Goal: Information Seeking & Learning: Find specific fact

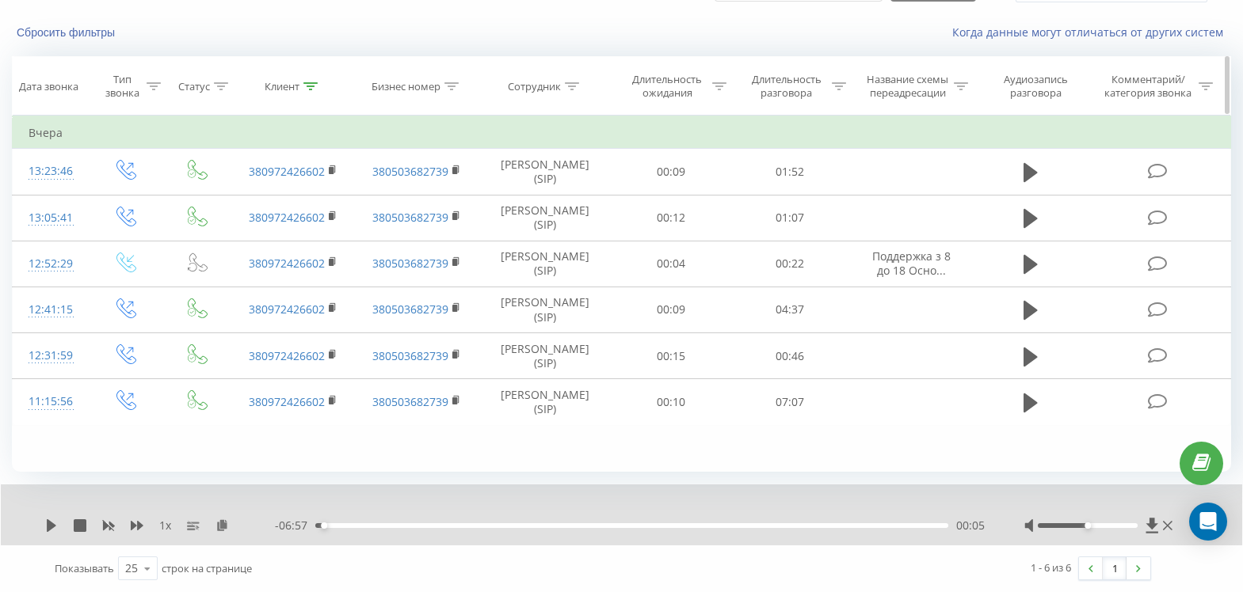
click at [308, 82] on icon at bounding box center [310, 86] width 14 height 8
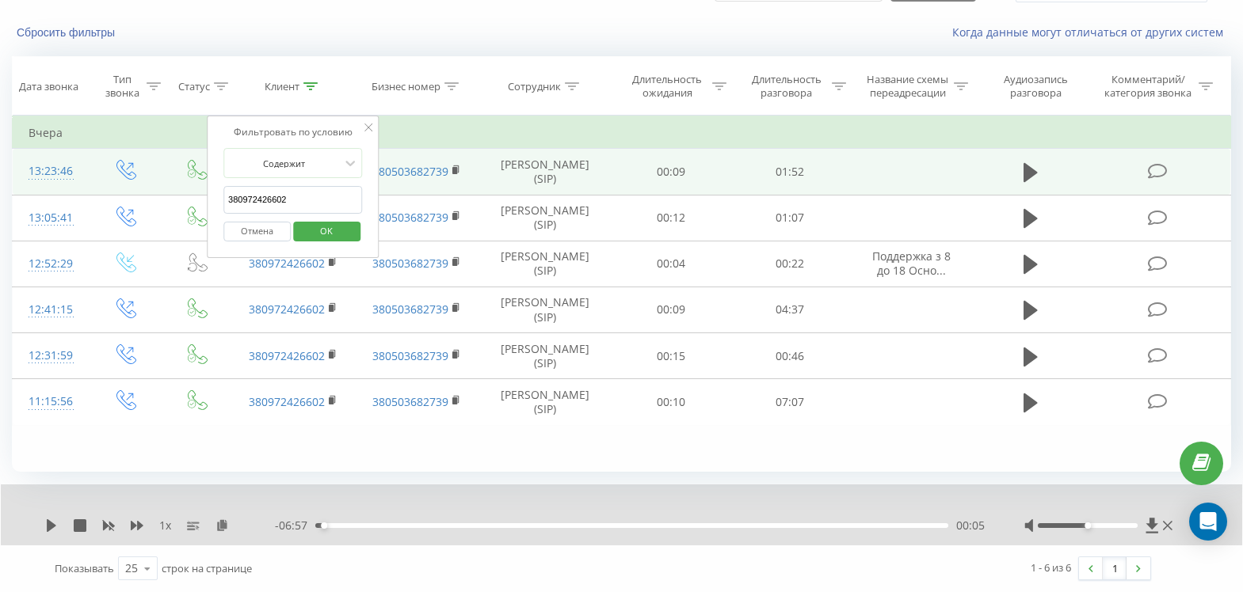
drag, startPoint x: 256, startPoint y: 189, endPoint x: 177, endPoint y: 188, distance: 79.2
click at [177, 188] on table "Фильтровать по условию Равно Введите значение Отмена OK Фильтровать по условию …" at bounding box center [621, 271] width 1219 height 310
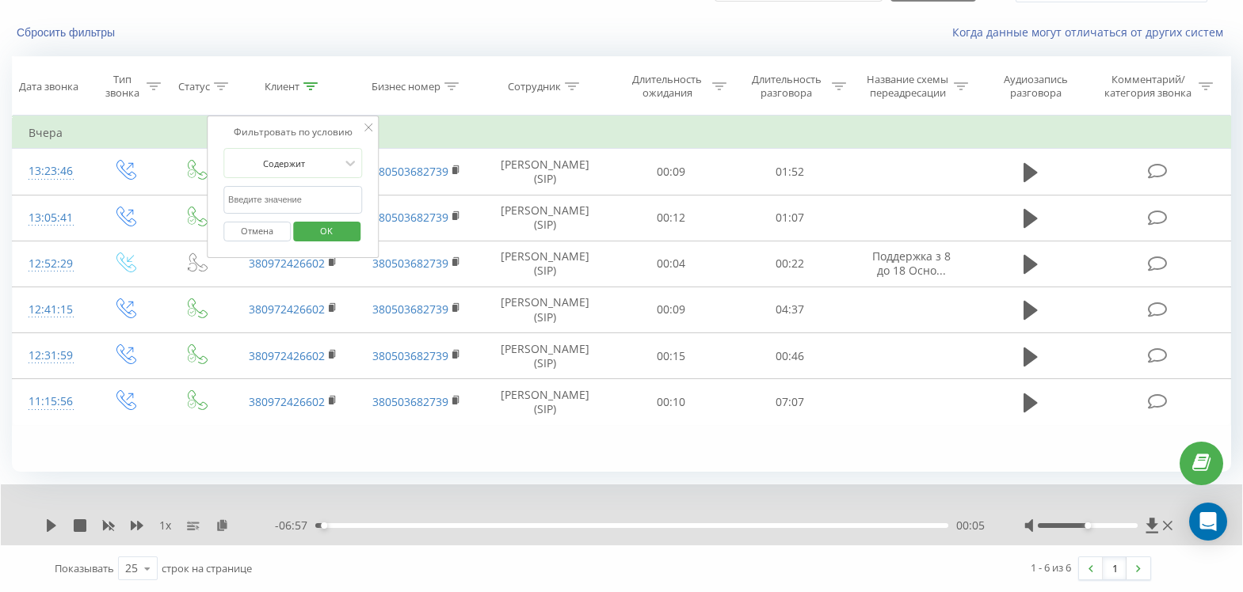
paste input "380669814113"
type input "380669814113"
click at [325, 220] on span "OK" at bounding box center [326, 231] width 44 height 25
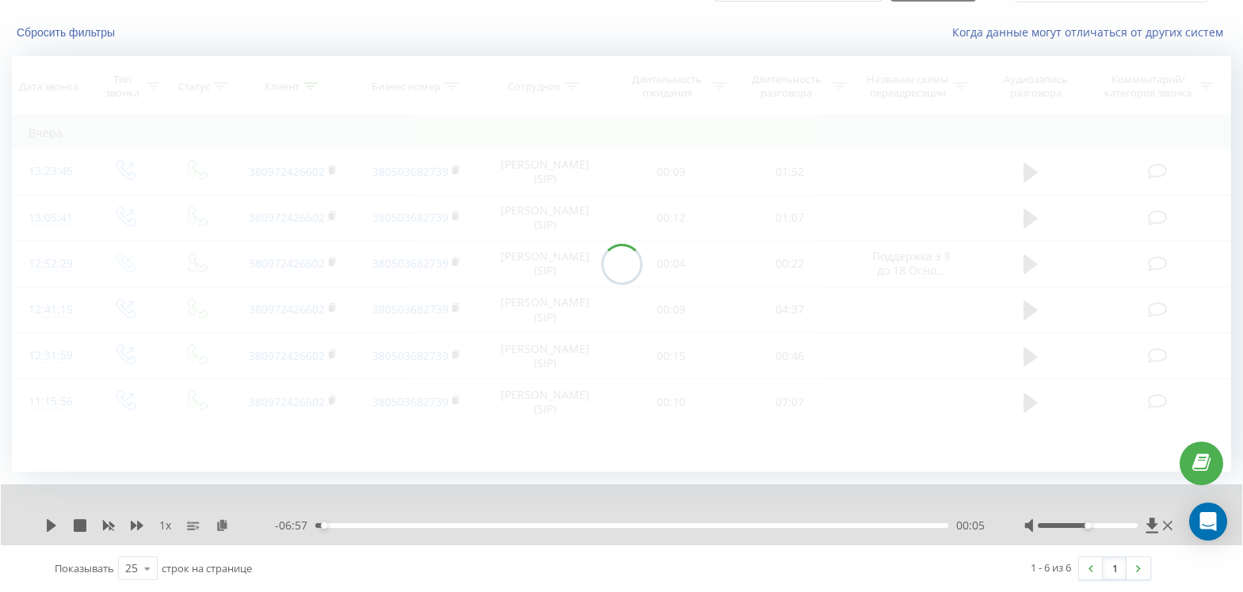
scroll to position [88, 0]
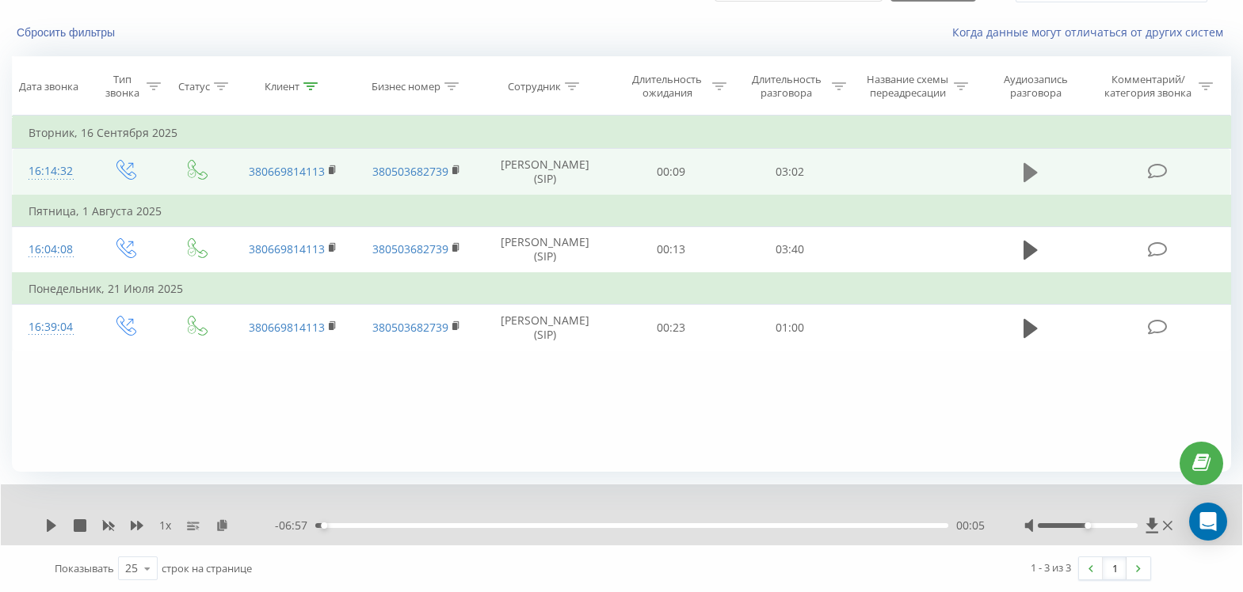
click at [1035, 181] on icon at bounding box center [1030, 173] width 14 height 22
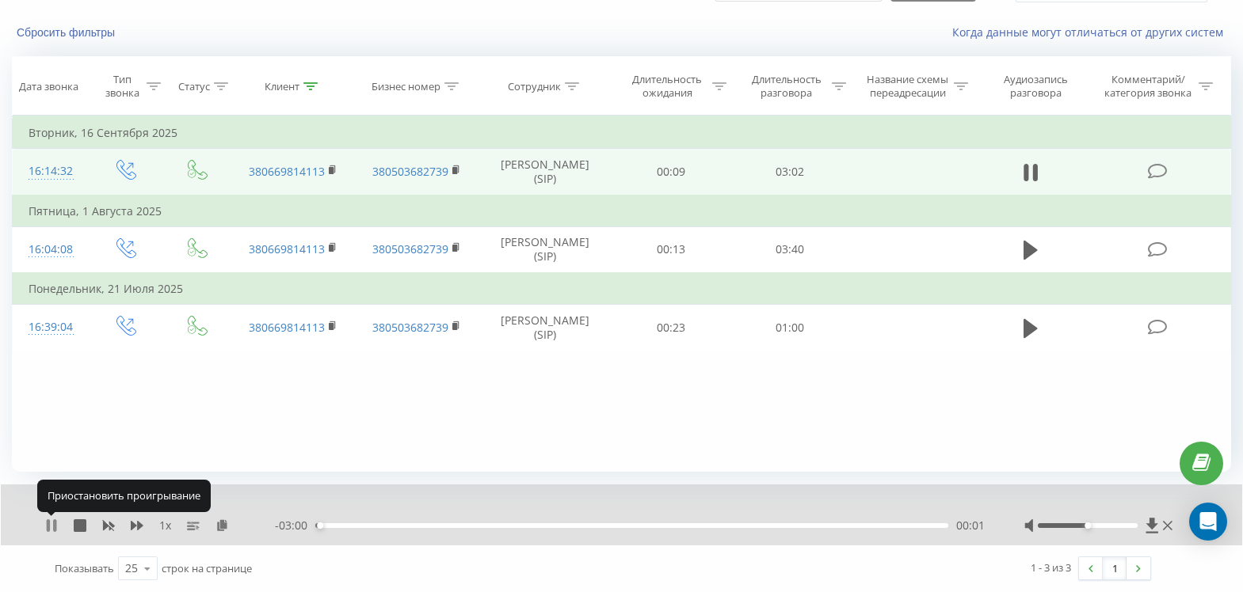
click at [52, 527] on icon at bounding box center [51, 526] width 13 height 13
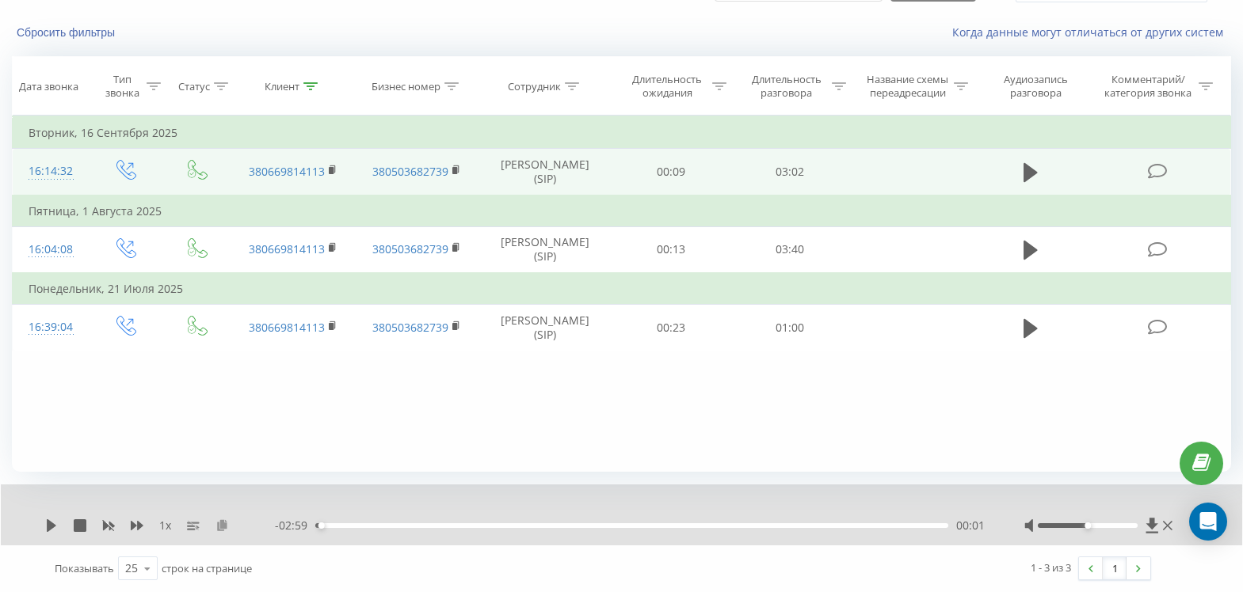
click at [219, 532] on button at bounding box center [221, 526] width 13 height 13
click at [49, 517] on div "1 x - 02:59 00:01 00:01" at bounding box center [621, 515] width 1241 height 61
click at [49, 530] on icon at bounding box center [52, 526] width 10 height 13
click at [337, 524] on div "00:22" at bounding box center [631, 526] width 633 height 5
click at [53, 525] on icon at bounding box center [51, 526] width 13 height 13
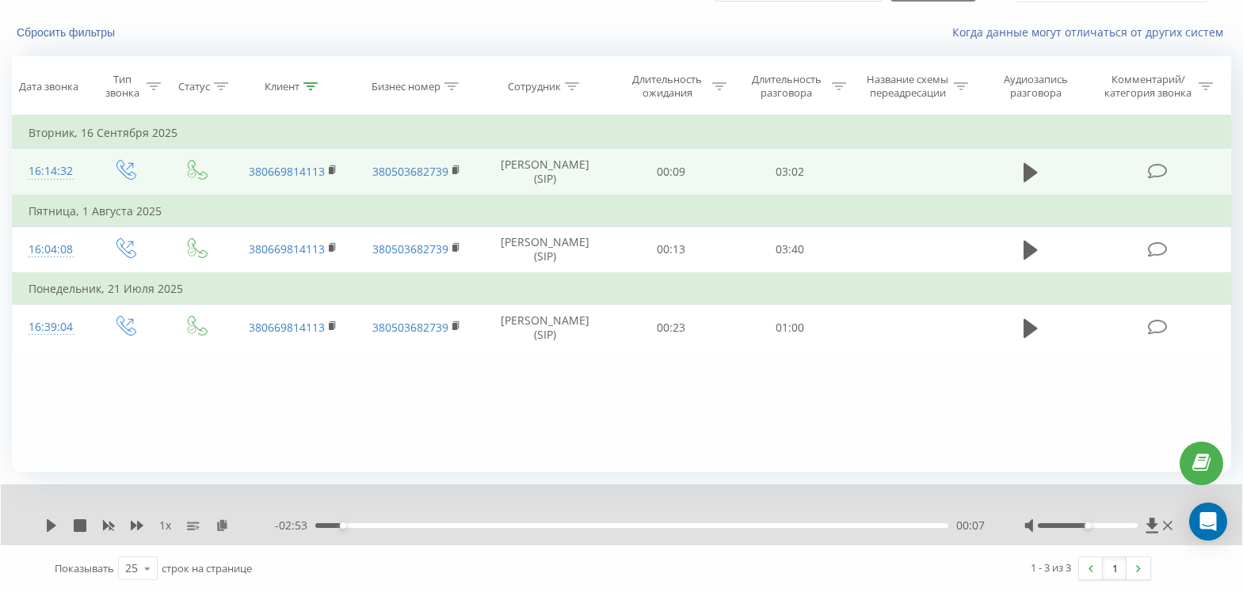
click at [330, 524] on div "00:07" at bounding box center [631, 526] width 633 height 5
click at [55, 529] on icon at bounding box center [51, 526] width 13 height 13
click at [56, 527] on icon at bounding box center [54, 526] width 3 height 13
click at [42, 526] on div "1 x - 02:54 00:07 00:07" at bounding box center [621, 515] width 1241 height 61
click at [44, 526] on div "1 x - 02:54 00:07 00:07" at bounding box center [621, 515] width 1241 height 61
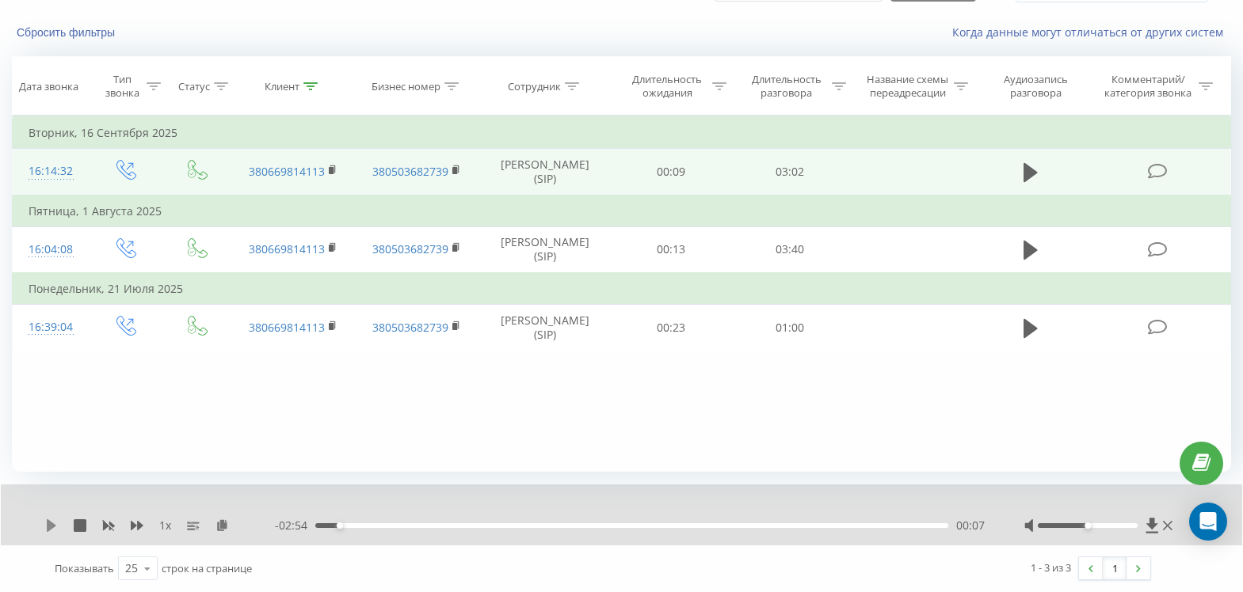
click at [48, 529] on icon at bounding box center [52, 526] width 10 height 13
click at [51, 529] on icon at bounding box center [51, 526] width 13 height 13
click at [48, 520] on icon at bounding box center [52, 526] width 10 height 13
click at [466, 528] on div "01:56" at bounding box center [631, 526] width 633 height 5
click at [423, 525] on div "00:31" at bounding box center [631, 526] width 633 height 5
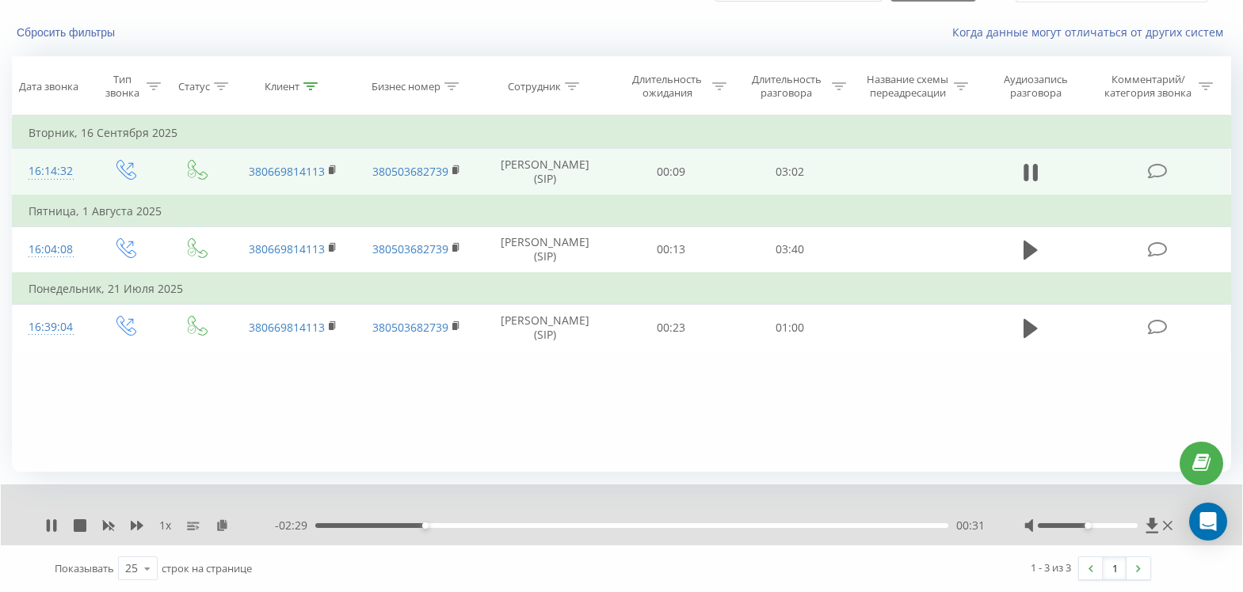
click at [404, 525] on div "00:31" at bounding box center [631, 526] width 633 height 5
click at [383, 525] on div "00:19" at bounding box center [631, 526] width 633 height 5
click at [414, 528] on div "00:28" at bounding box center [631, 526] width 633 height 5
click at [470, 530] on div "- 02:32 00:29 00:29" at bounding box center [630, 526] width 710 height 16
click at [441, 527] on div "00:36" at bounding box center [631, 526] width 633 height 5
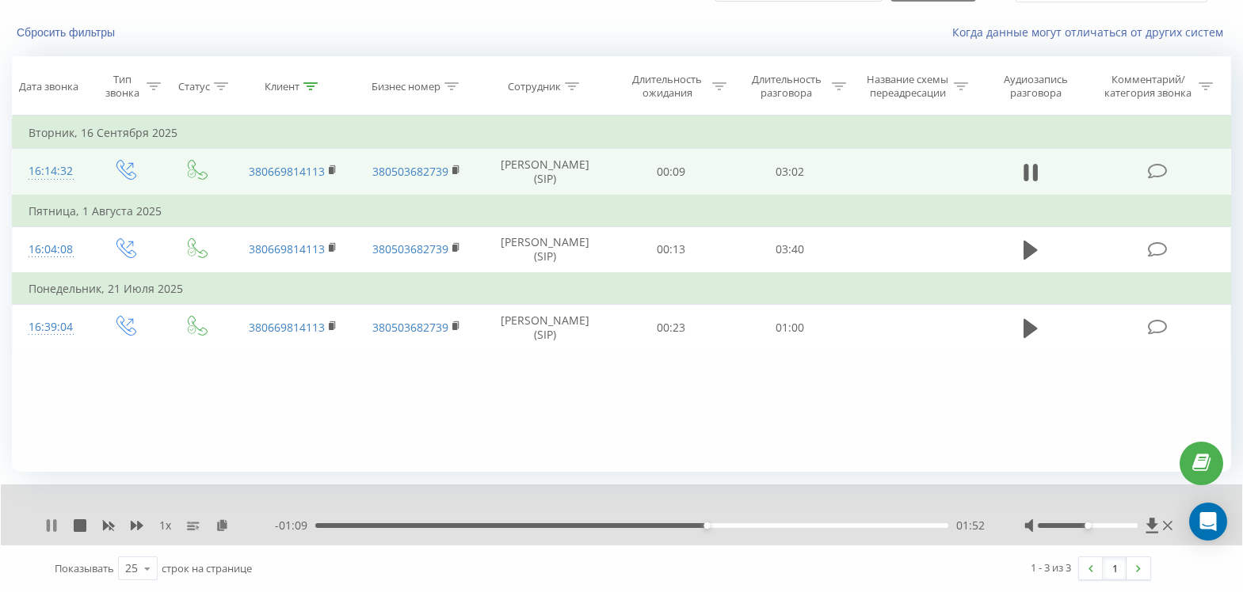
click at [47, 528] on icon at bounding box center [48, 526] width 3 height 13
click at [41, 532] on div "1 x - 01:09 01:52 01:52" at bounding box center [621, 515] width 1241 height 61
click at [49, 525] on icon at bounding box center [52, 526] width 10 height 13
click at [319, 87] on div "Клиент" at bounding box center [293, 86] width 124 height 13
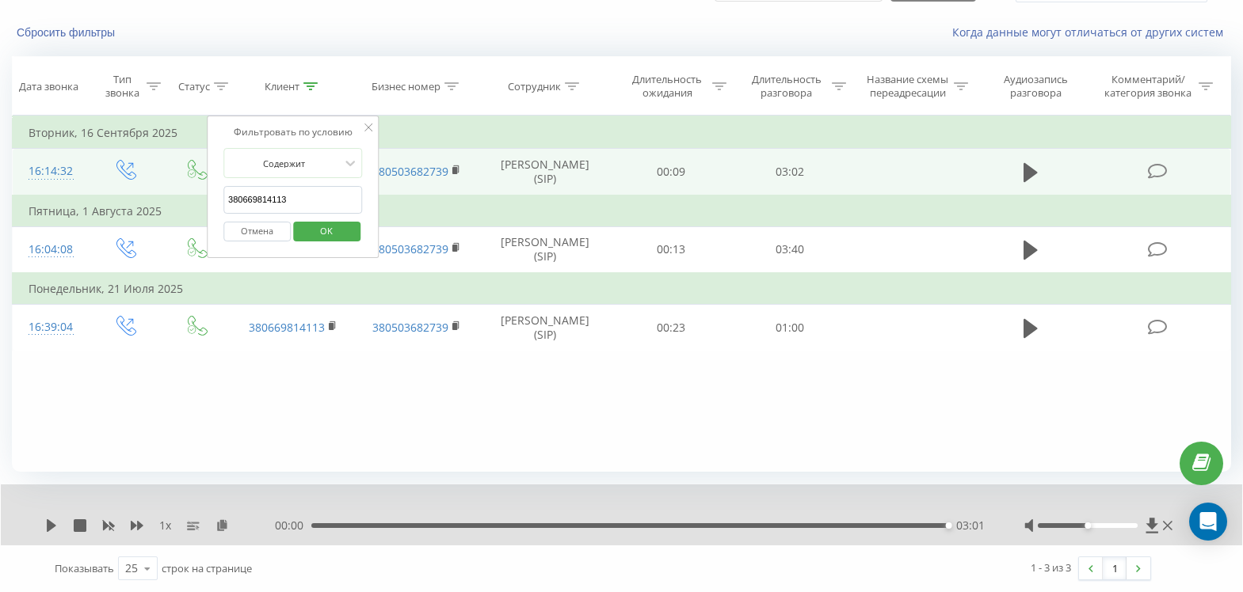
drag, startPoint x: 299, startPoint y: 203, endPoint x: 133, endPoint y: 196, distance: 165.7
click at [133, 196] on table "Фильтровать по условию Равно Введите значение Отмена OK Фильтровать по условию …" at bounding box center [621, 233] width 1219 height 235
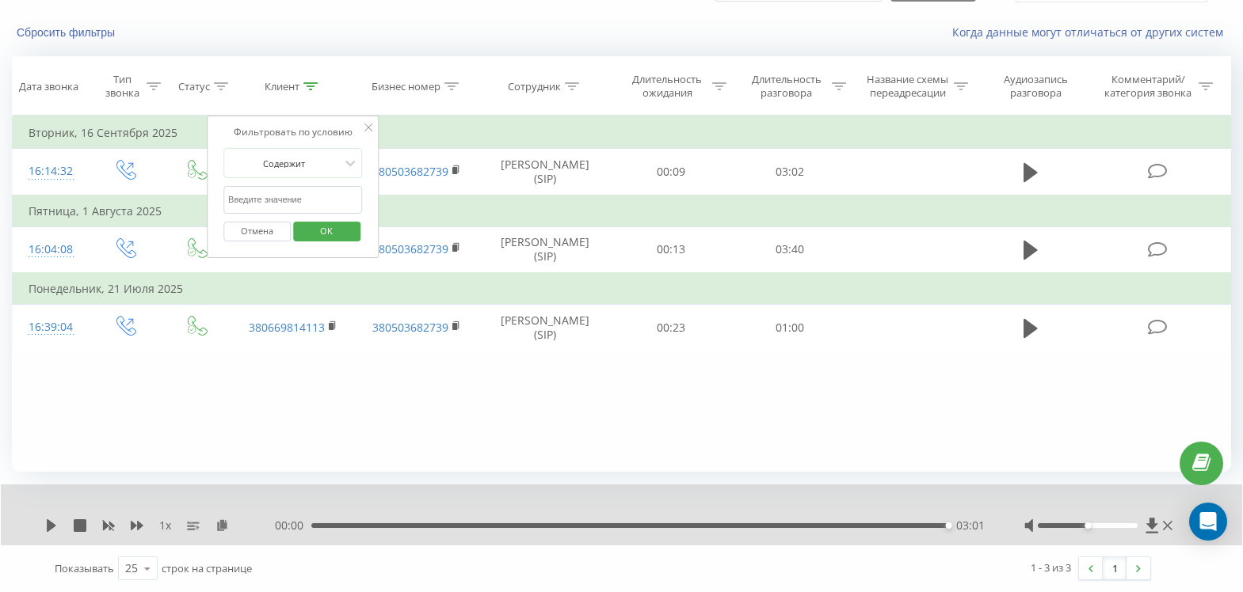
drag, startPoint x: 293, startPoint y: 201, endPoint x: 285, endPoint y: 203, distance: 8.1
paste input "380689707226"
type input "380689707226"
click at [343, 228] on span "OK" at bounding box center [326, 231] width 44 height 25
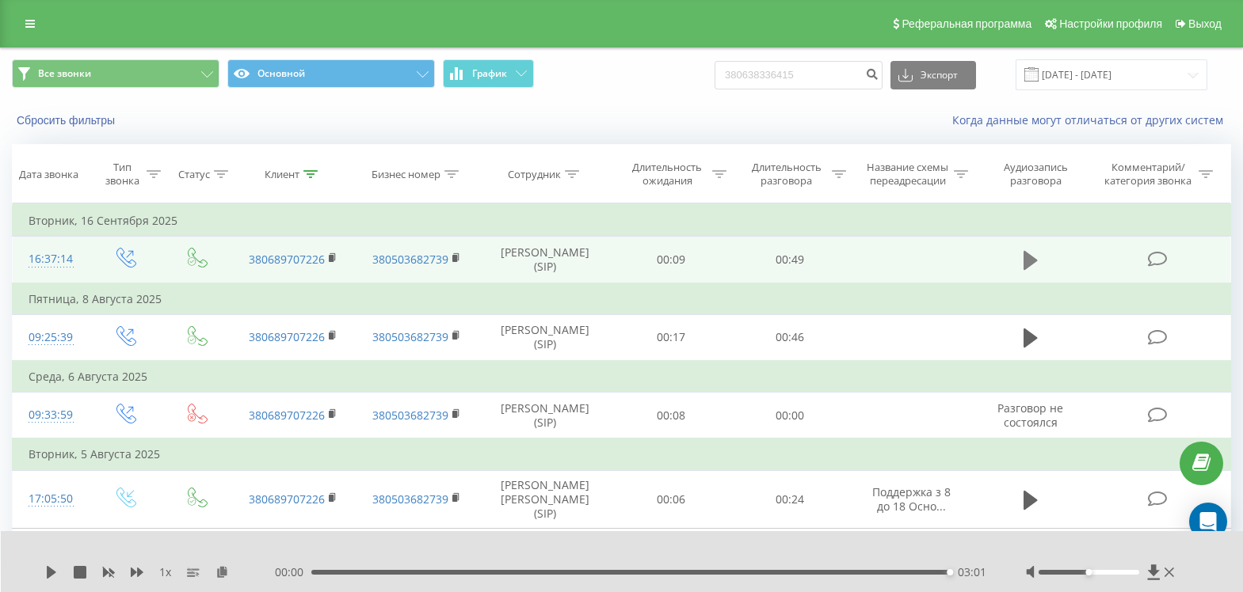
click at [1025, 264] on icon at bounding box center [1030, 260] width 14 height 19
click at [48, 566] on icon at bounding box center [51, 572] width 13 height 13
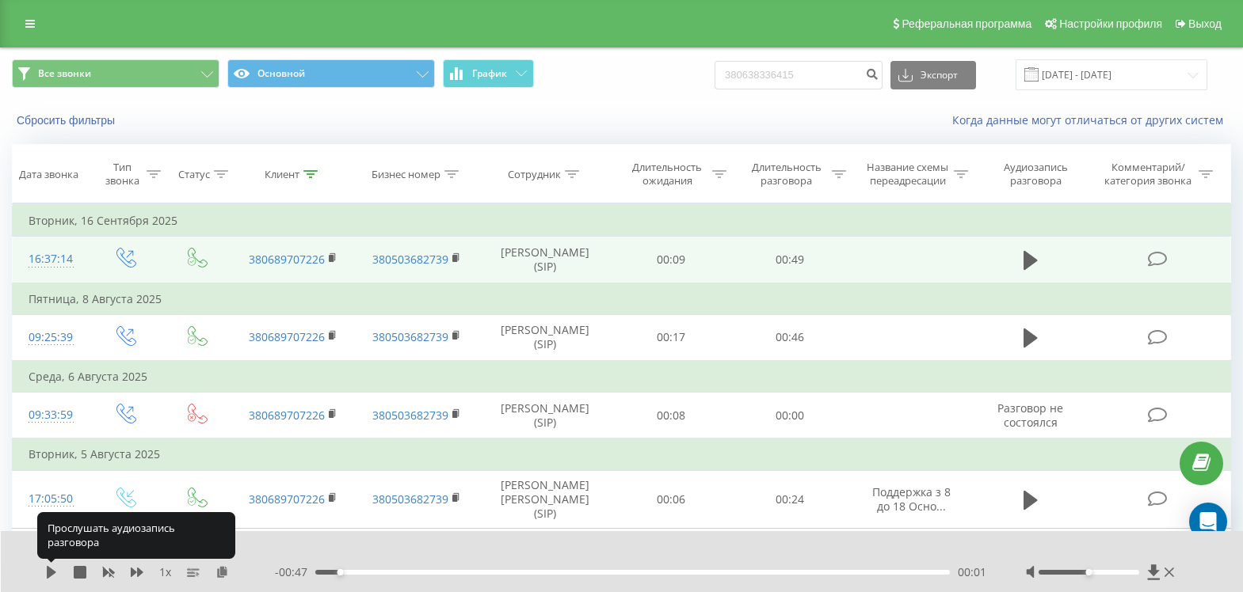
click at [48, 566] on icon at bounding box center [51, 572] width 13 height 13
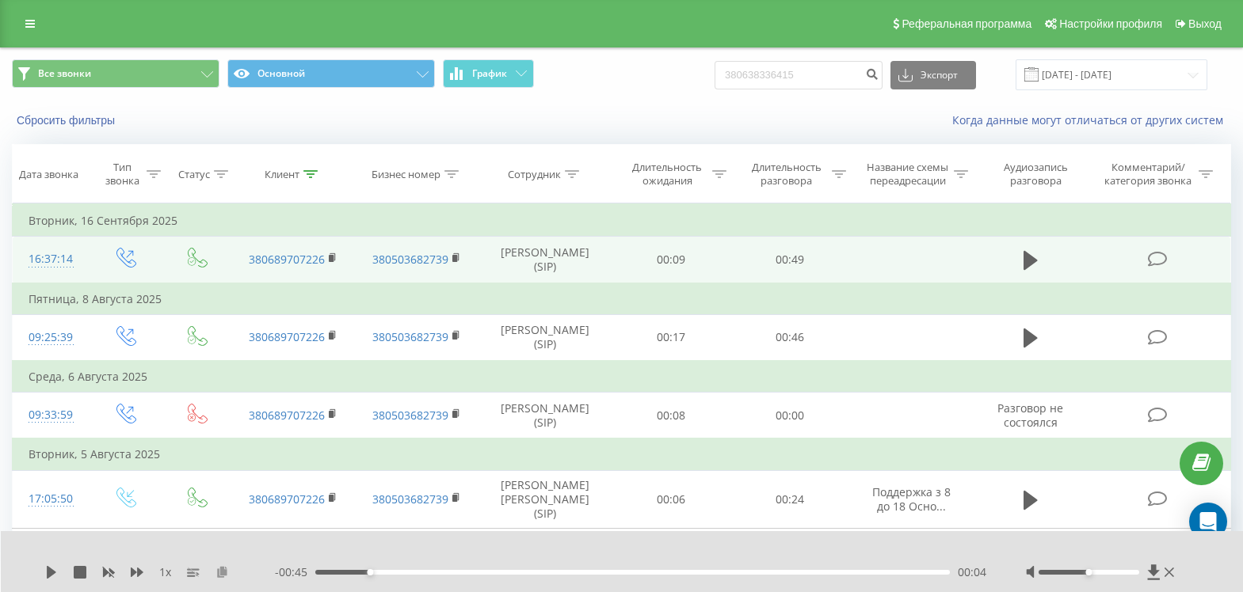
click at [220, 571] on icon at bounding box center [221, 571] width 13 height 11
click at [46, 577] on icon at bounding box center [51, 572] width 13 height 13
click at [778, 572] on div "00:36" at bounding box center [632, 572] width 634 height 5
click at [52, 571] on icon at bounding box center [52, 572] width 10 height 13
click at [314, 170] on icon at bounding box center [310, 174] width 14 height 8
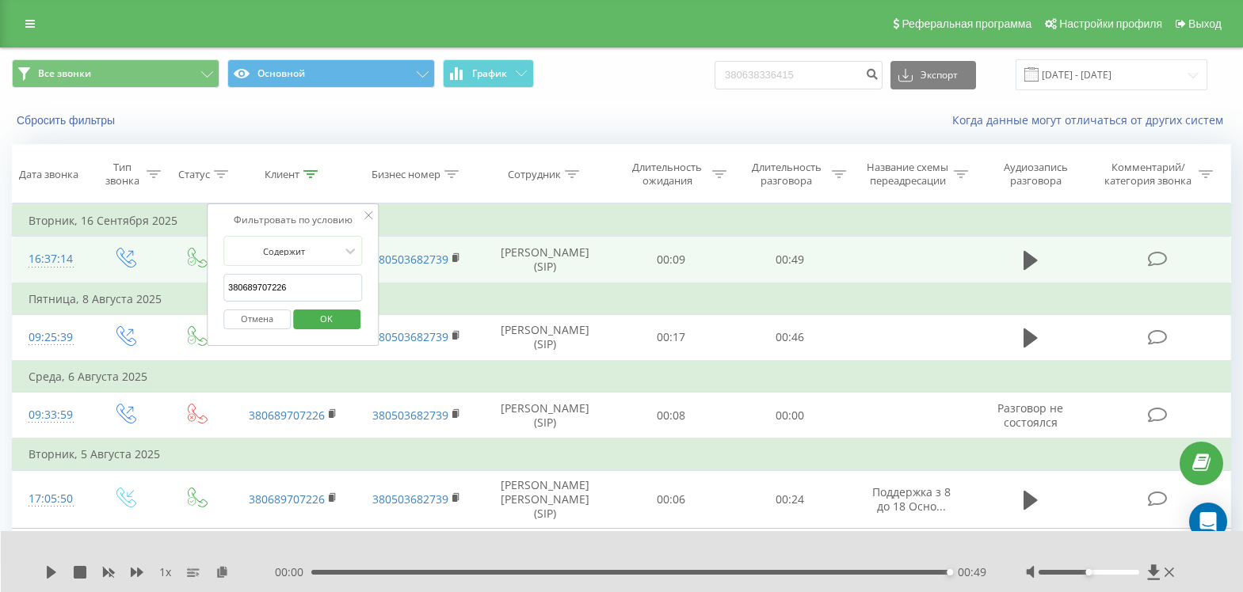
drag, startPoint x: 327, startPoint y: 289, endPoint x: -6, endPoint y: 314, distance: 334.4
click at [0, 314] on html "[DOMAIN_NAME] 380638336415 Проекты [DOMAIN_NAME] Дашборд Центр обращений Журнал…" at bounding box center [621, 296] width 1243 height 592
paste input "380669814113"
type input "380669814113"
click at [337, 315] on span "OK" at bounding box center [326, 319] width 44 height 25
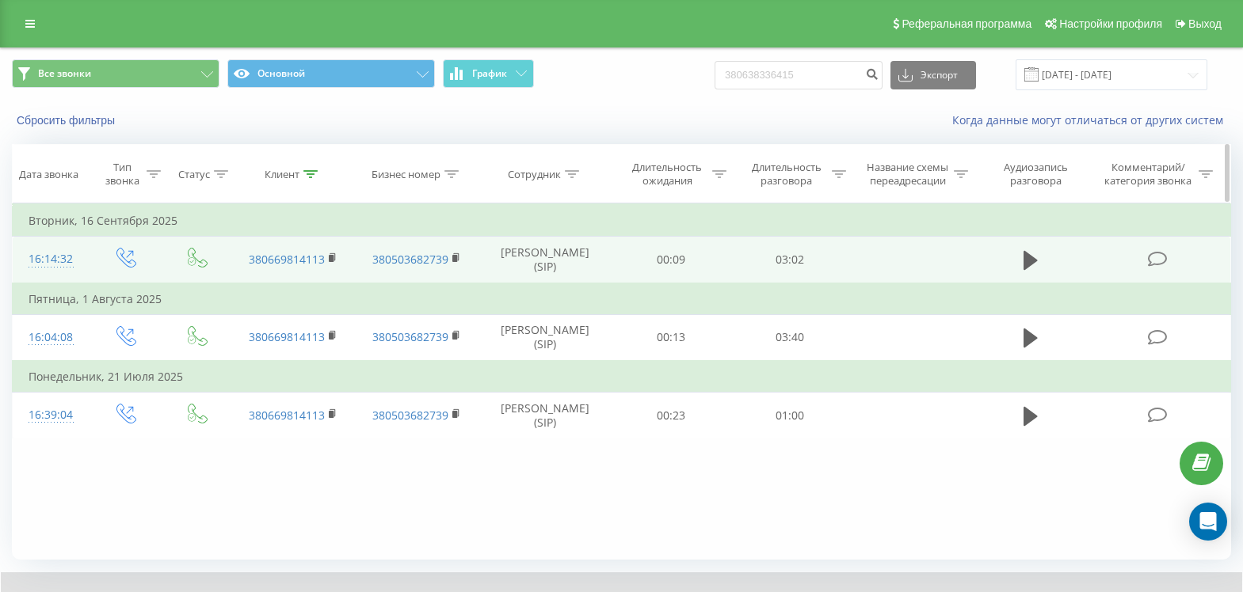
click at [312, 173] on icon at bounding box center [310, 174] width 14 height 8
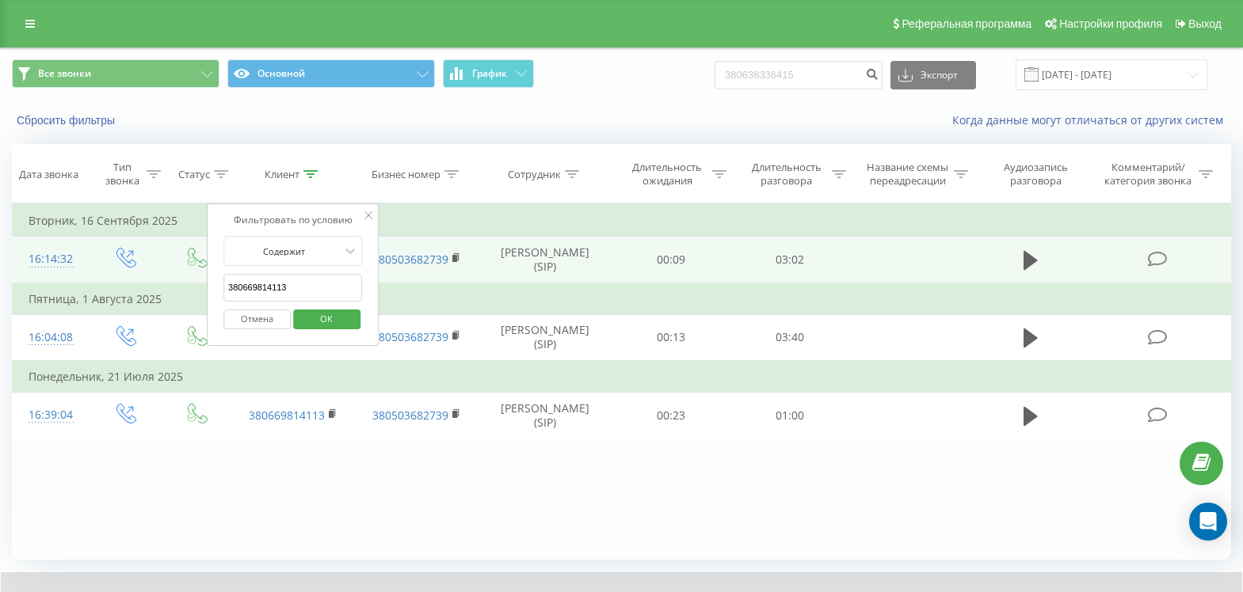
drag, startPoint x: 304, startPoint y: 297, endPoint x: 83, endPoint y: 299, distance: 221.0
click at [83, 299] on table "Фильтровать по условию Равно Введите значение Отмена OK Фильтровать по условию …" at bounding box center [621, 321] width 1219 height 235
paste input "380679466266"
type input "380679466266"
click button "OK" at bounding box center [326, 320] width 67 height 20
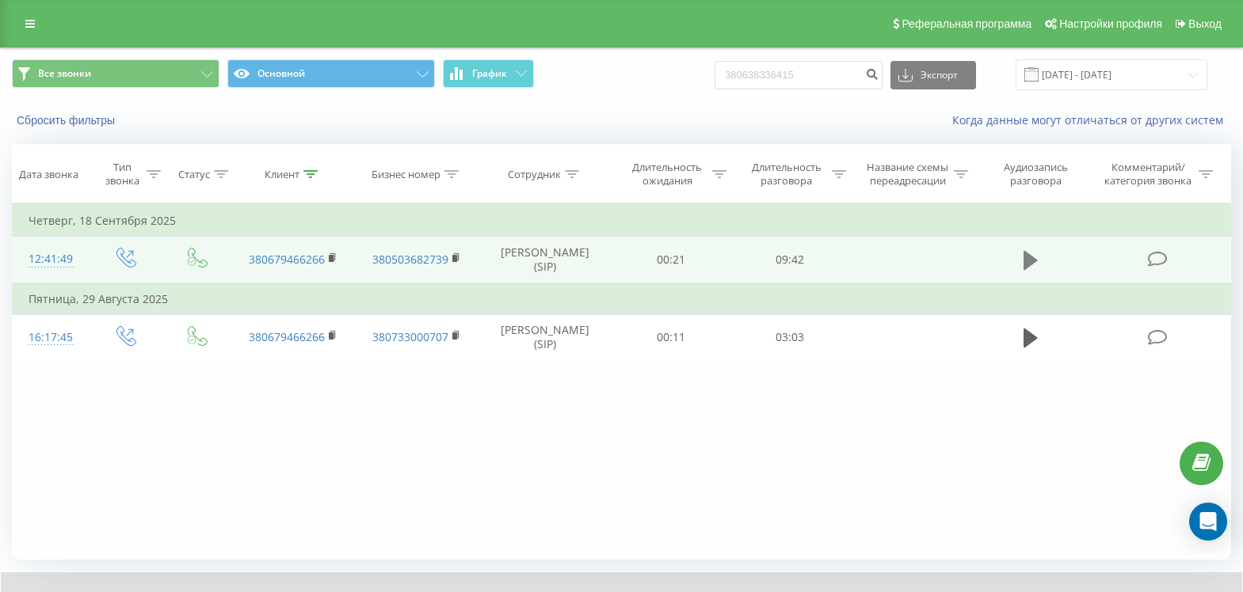
click at [1030, 270] on icon at bounding box center [1030, 260] width 14 height 19
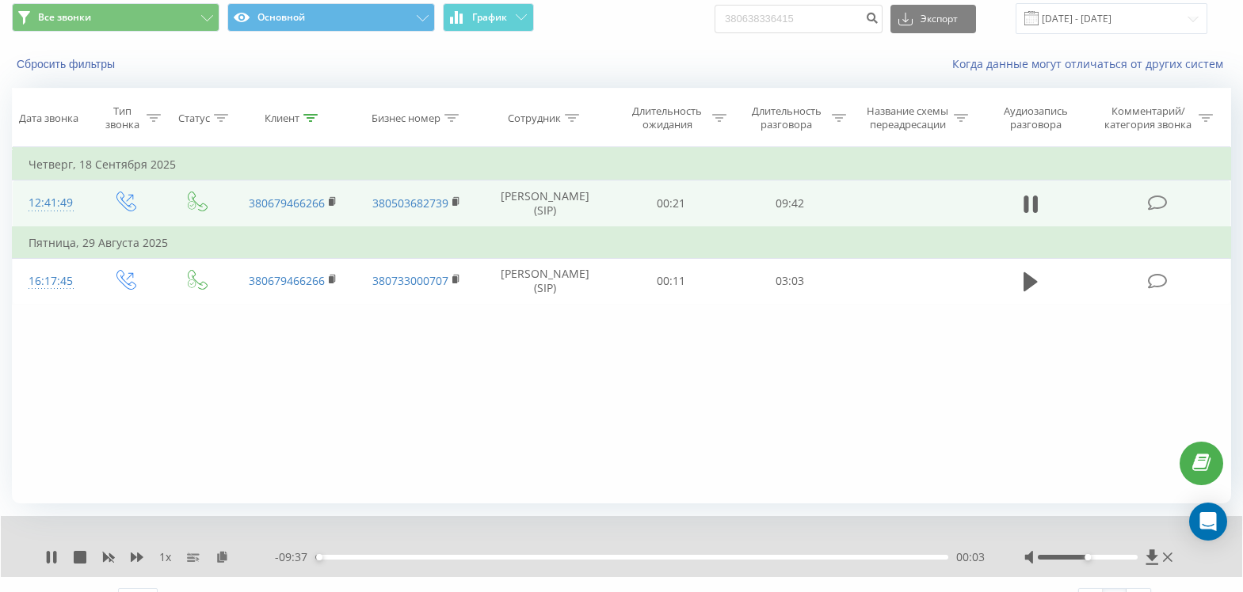
scroll to position [79, 0]
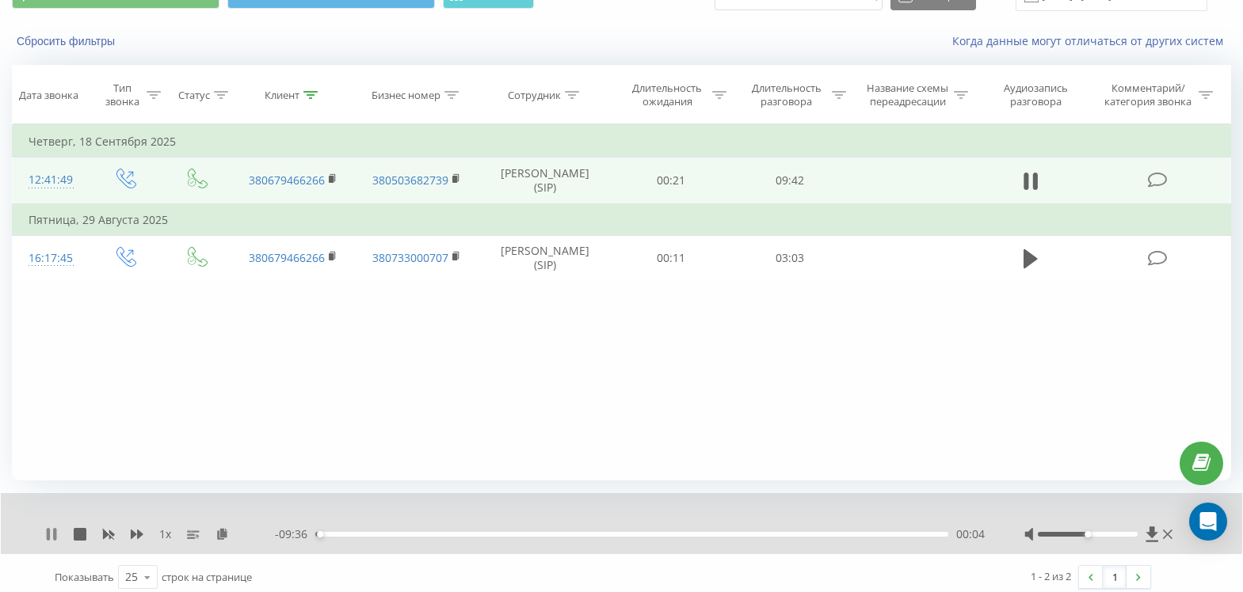
click at [49, 539] on icon at bounding box center [48, 534] width 3 height 13
click at [223, 536] on icon at bounding box center [221, 533] width 13 height 11
click at [312, 91] on icon at bounding box center [310, 95] width 14 height 8
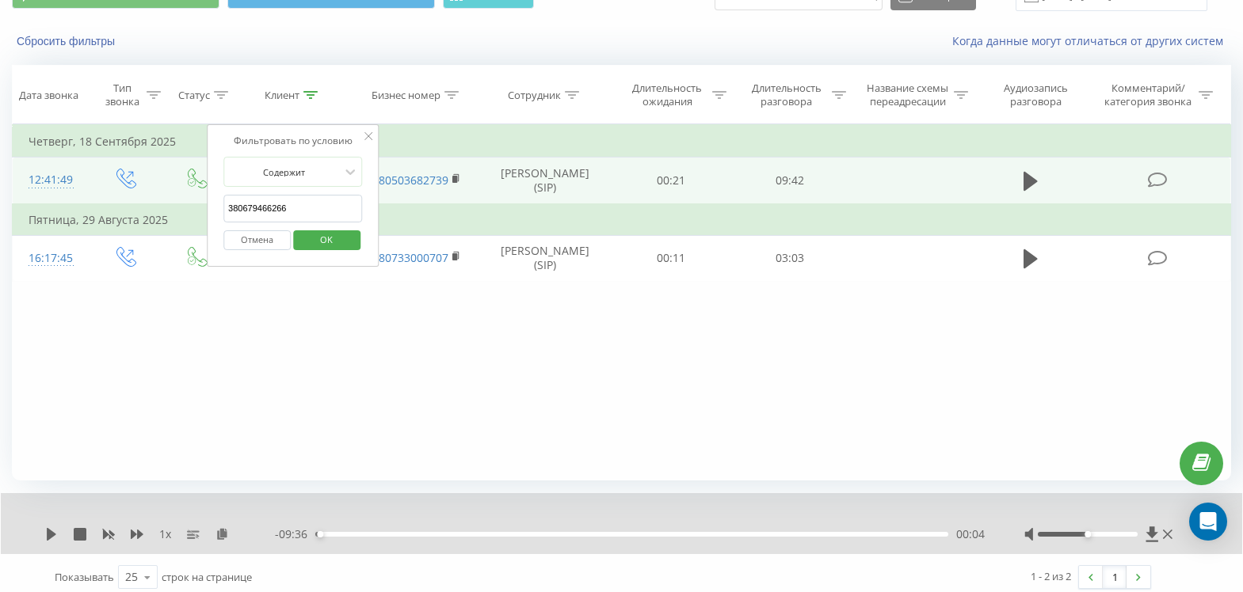
drag, startPoint x: 332, startPoint y: 201, endPoint x: -6, endPoint y: 226, distance: 339.1
click at [0, 226] on html "[DOMAIN_NAME] 380638336415 Проекты [DOMAIN_NAME] Дашборд Центр обращений Журнал…" at bounding box center [621, 217] width 1243 height 592
paste input "380992937063"
type input "380992937063"
click button "OK" at bounding box center [326, 240] width 67 height 20
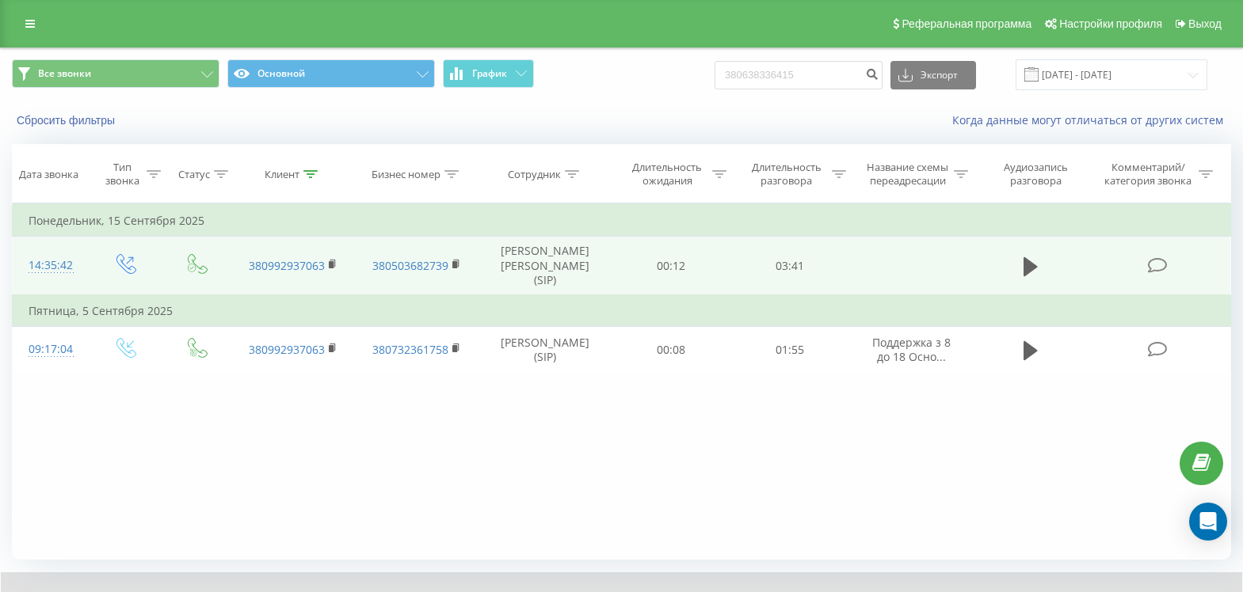
scroll to position [79, 0]
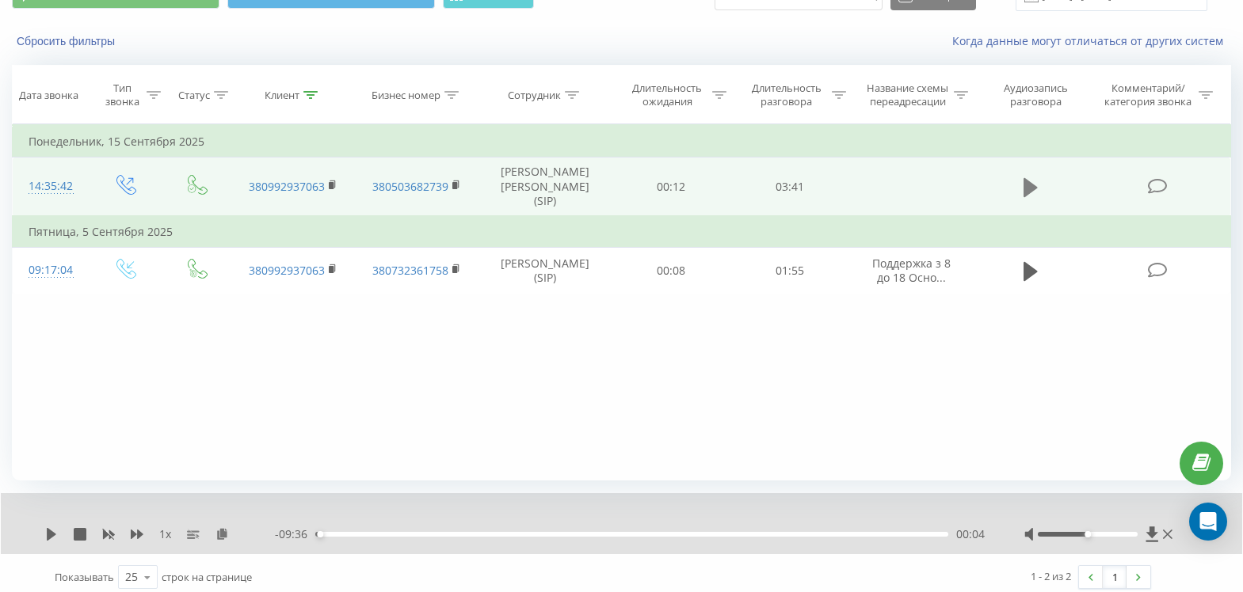
click at [1034, 191] on icon at bounding box center [1030, 188] width 14 height 22
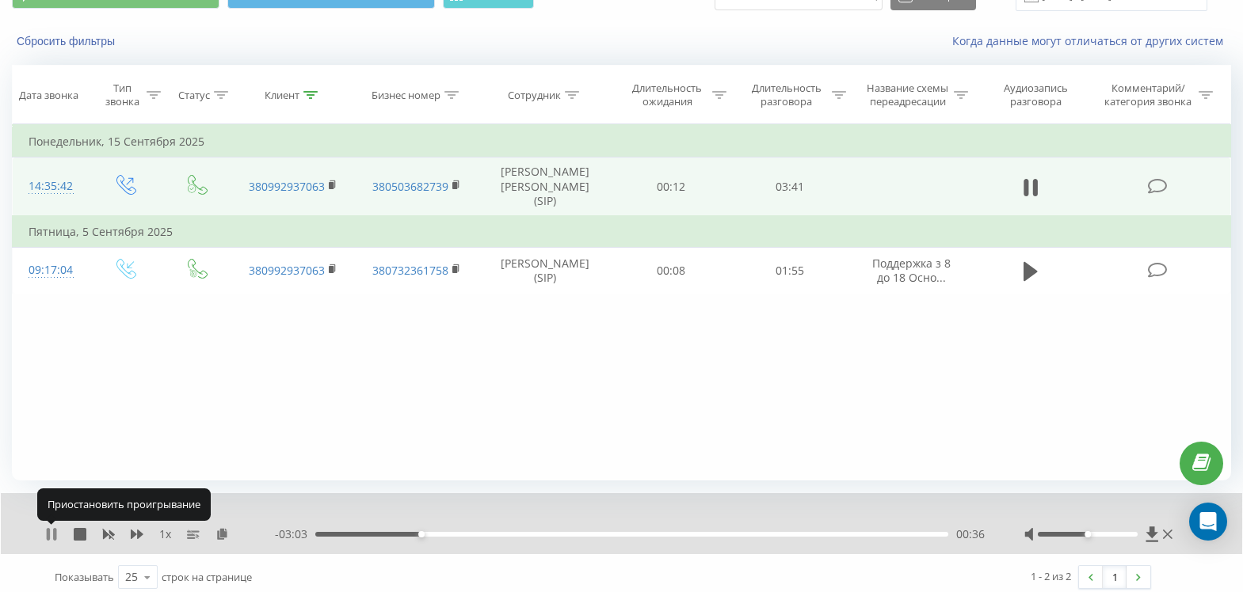
click at [55, 535] on icon at bounding box center [54, 534] width 3 height 13
click at [223, 532] on icon at bounding box center [221, 533] width 13 height 11
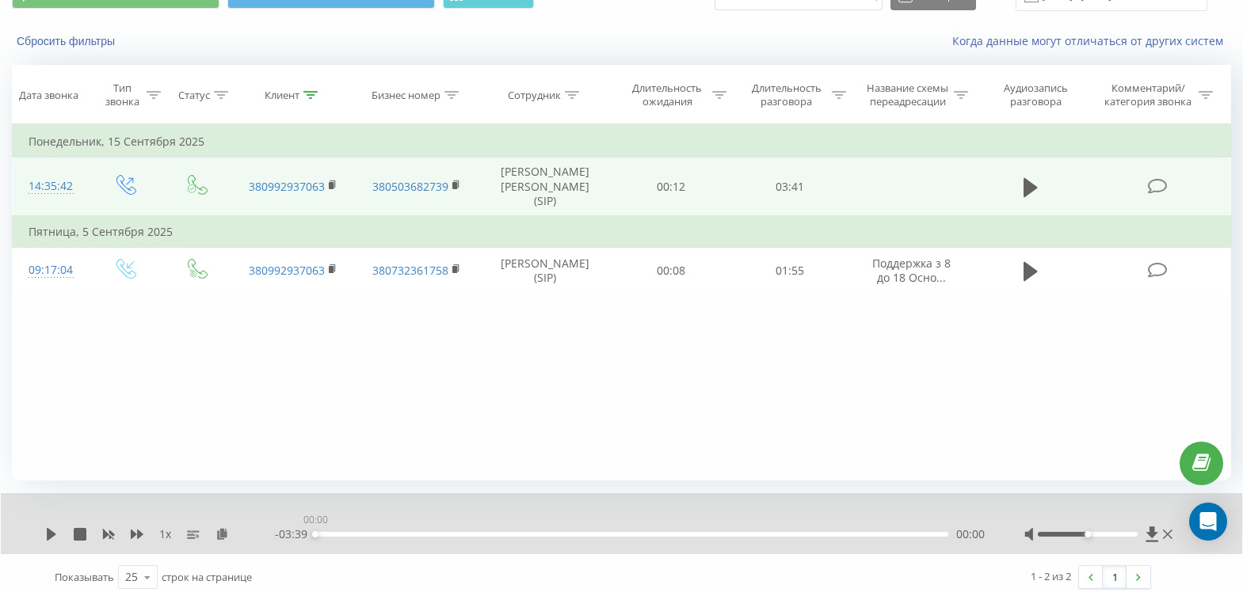
drag, startPoint x: 420, startPoint y: 534, endPoint x: 314, endPoint y: 536, distance: 106.2
click at [314, 536] on div "00:00" at bounding box center [315, 534] width 6 height 6
click at [47, 535] on icon at bounding box center [51, 534] width 13 height 13
click at [47, 535] on icon at bounding box center [48, 534] width 3 height 13
click at [47, 536] on icon at bounding box center [51, 534] width 13 height 13
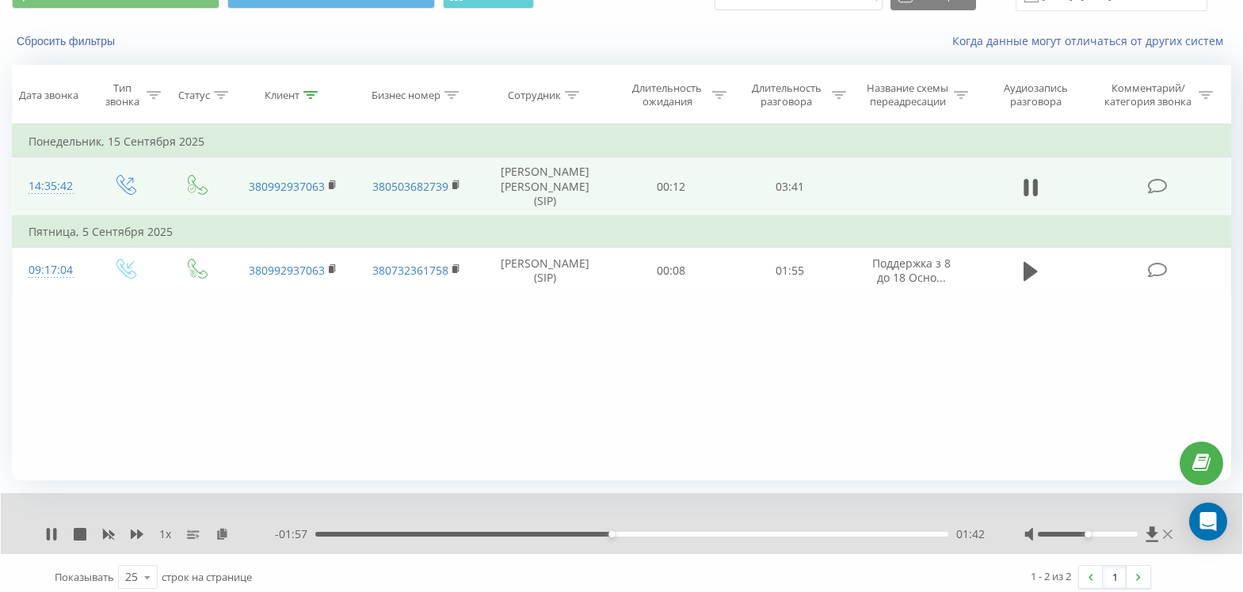
click at [1171, 537] on icon at bounding box center [1168, 534] width 10 height 13
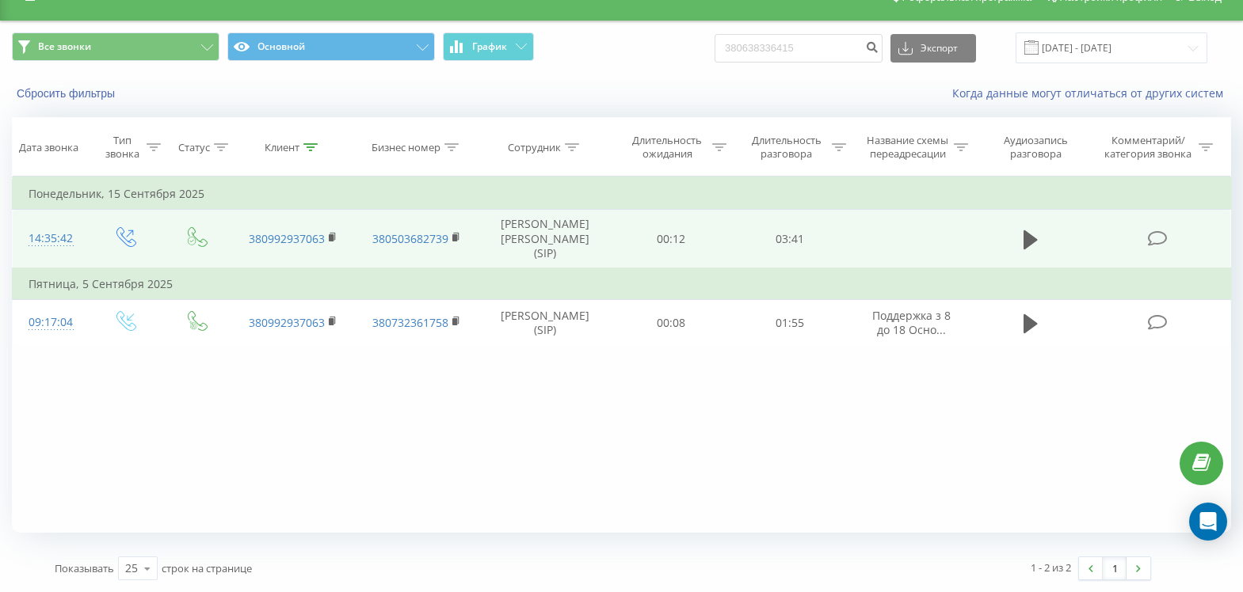
scroll to position [27, 0]
click at [310, 145] on icon at bounding box center [310, 147] width 14 height 8
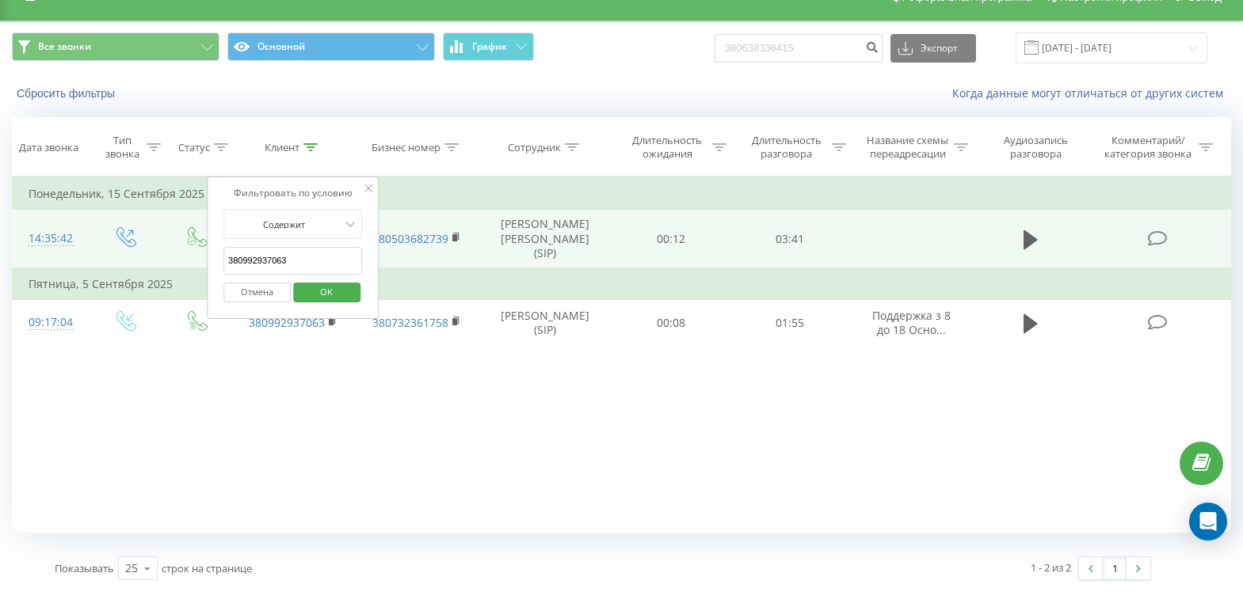
drag, startPoint x: 310, startPoint y: 255, endPoint x: 95, endPoint y: 269, distance: 215.9
click at [95, 269] on table "Фильтровать по условию Равно Введите значение Отмена OK Фильтровать по условию …" at bounding box center [621, 261] width 1219 height 169
paste input "380990222662"
type input "380990222662"
click button "OK" at bounding box center [326, 293] width 67 height 20
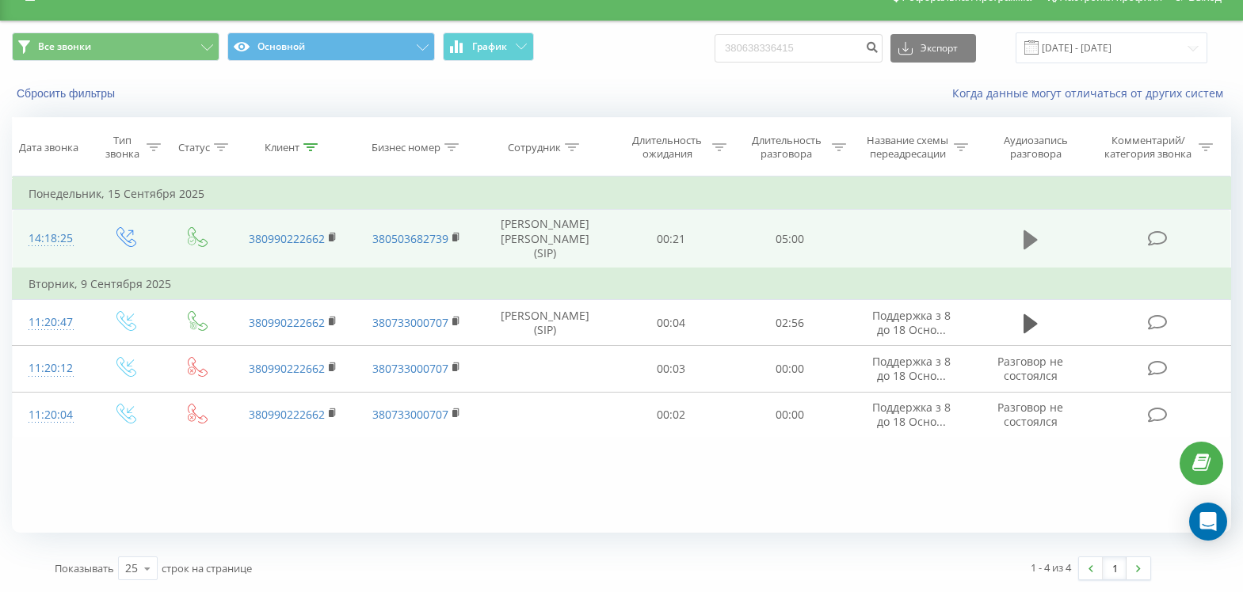
click at [1030, 241] on icon at bounding box center [1030, 239] width 14 height 19
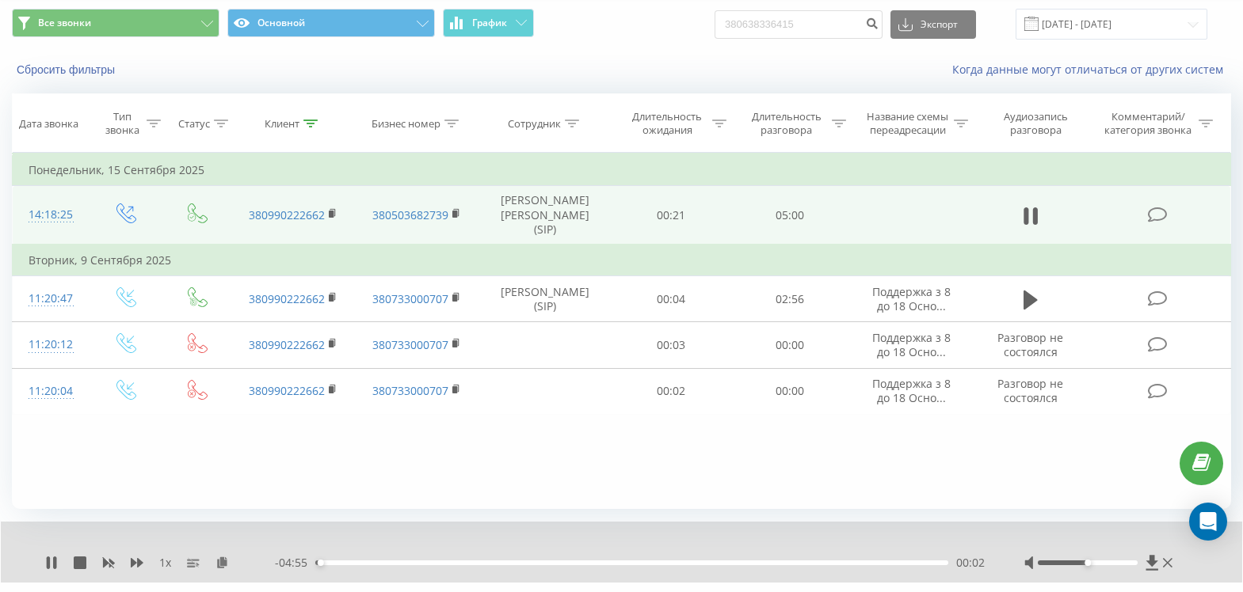
scroll to position [88, 0]
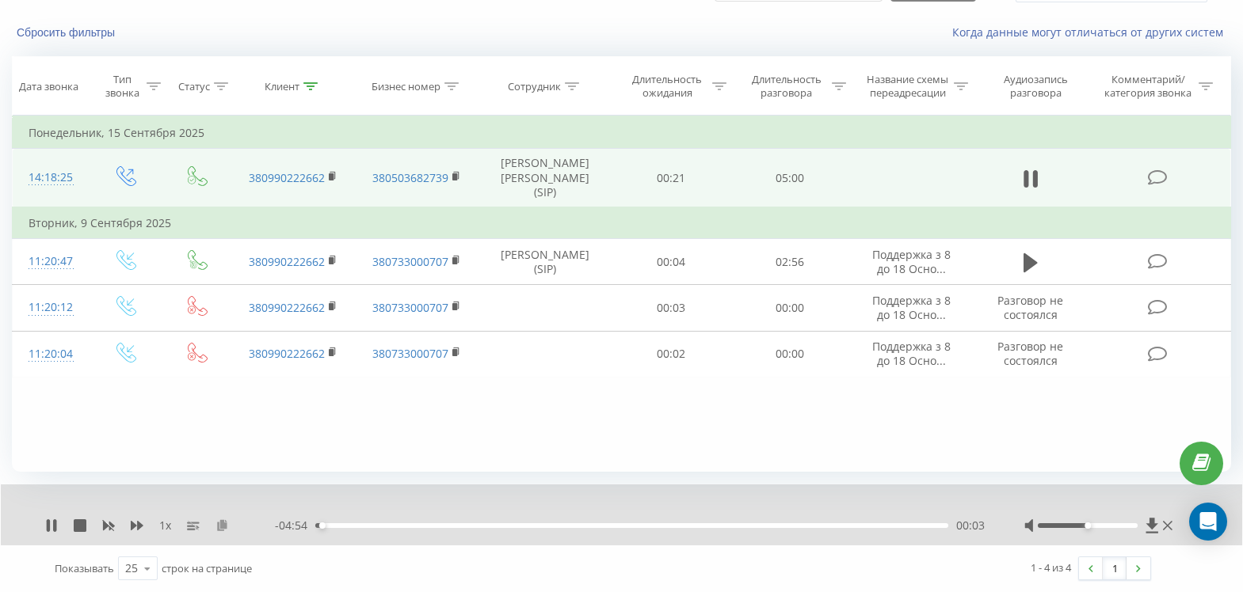
click at [222, 524] on icon at bounding box center [221, 525] width 13 height 11
click at [49, 529] on icon at bounding box center [48, 526] width 3 height 13
click at [40, 528] on div "1 x - 04:53 00:04 00:04" at bounding box center [621, 515] width 1241 height 61
click at [50, 528] on icon at bounding box center [52, 526] width 10 height 13
click at [55, 529] on icon at bounding box center [54, 526] width 3 height 13
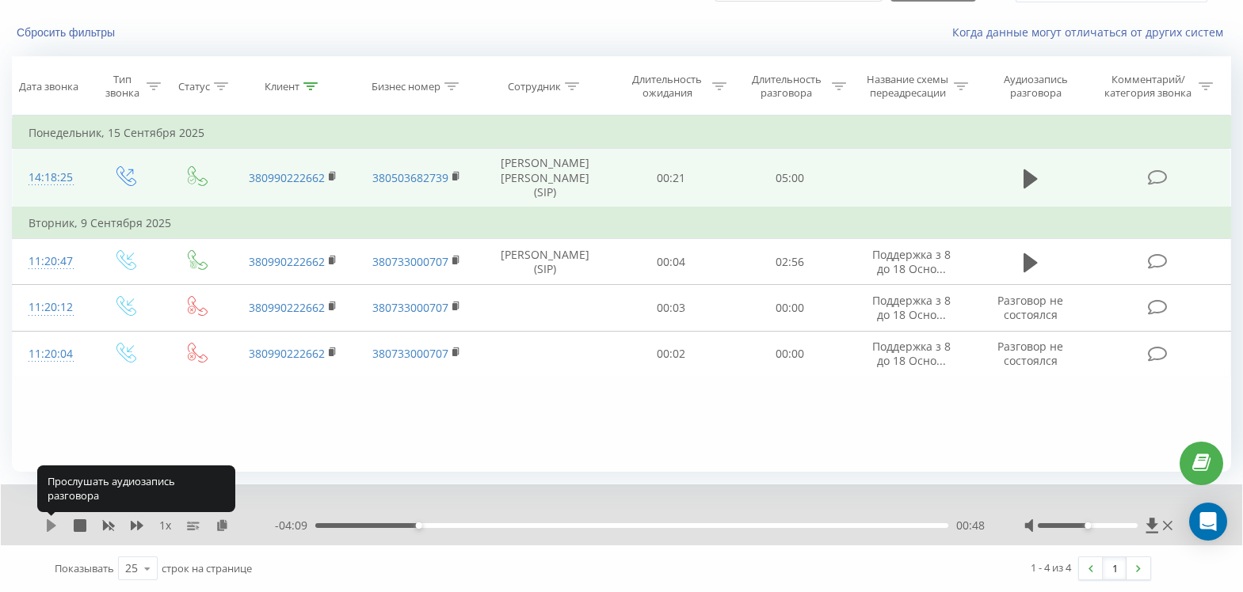
click at [51, 525] on icon at bounding box center [52, 526] width 10 height 13
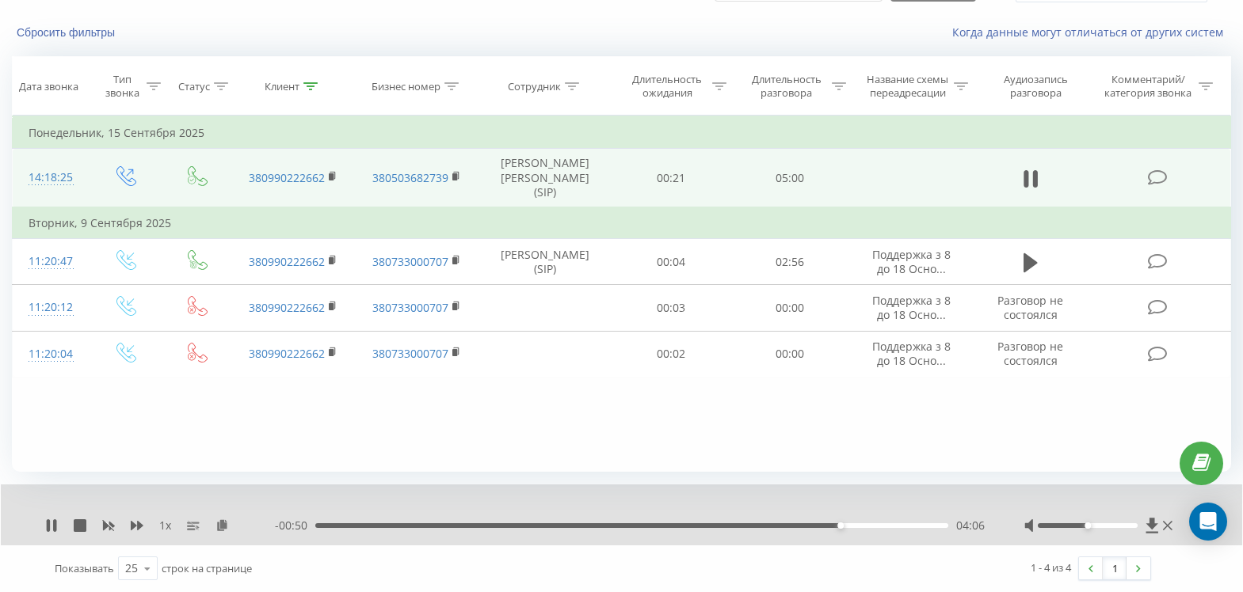
click at [786, 523] on div "- 00:50 04:06 04:06" at bounding box center [630, 526] width 710 height 16
click at [788, 523] on div "- 00:50 04:07 04:07" at bounding box center [630, 526] width 710 height 16
click at [788, 527] on div "04:07" at bounding box center [631, 526] width 633 height 5
click at [306, 84] on icon at bounding box center [310, 86] width 14 height 8
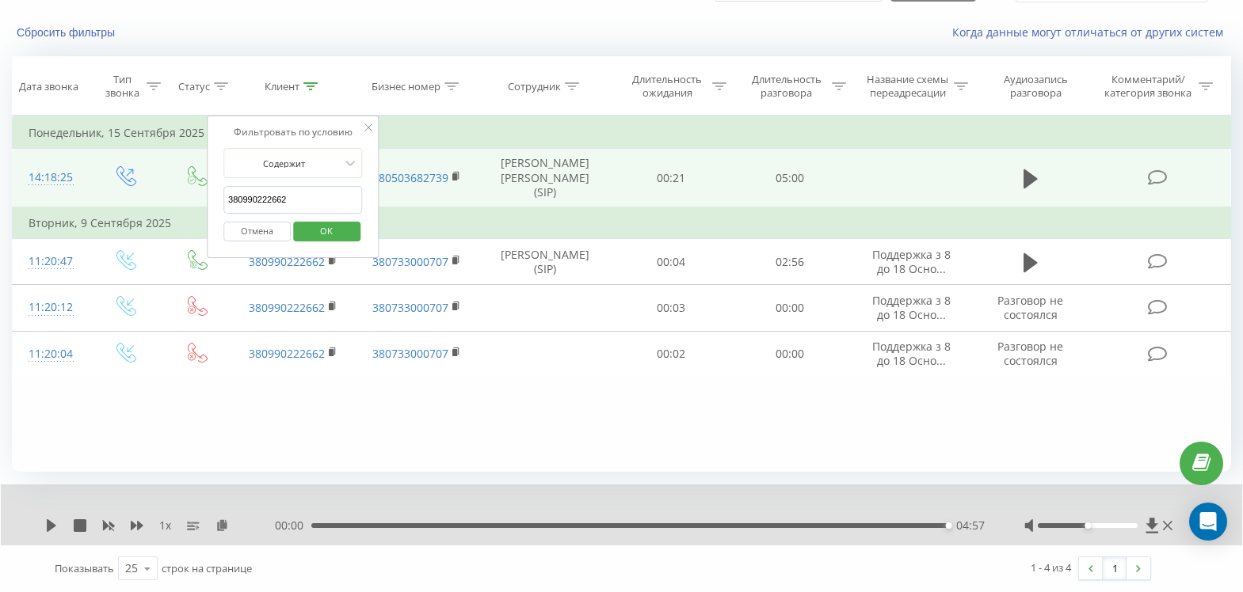
drag, startPoint x: 310, startPoint y: 205, endPoint x: 137, endPoint y: 214, distance: 173.7
click at [137, 214] on table "Фильтровать по условию Равно Введите значение Отмена OK Фильтровать по условию …" at bounding box center [621, 247] width 1219 height 262
paste input "380633436723"
type input "380633436723"
click button "OK" at bounding box center [326, 232] width 67 height 20
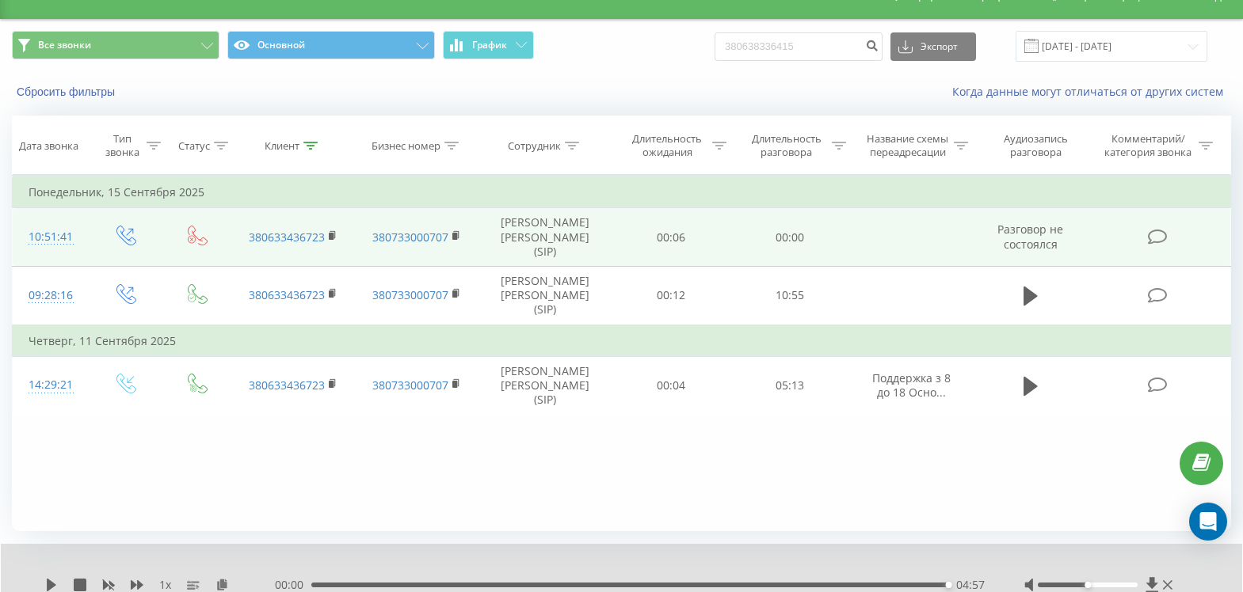
scroll to position [9, 0]
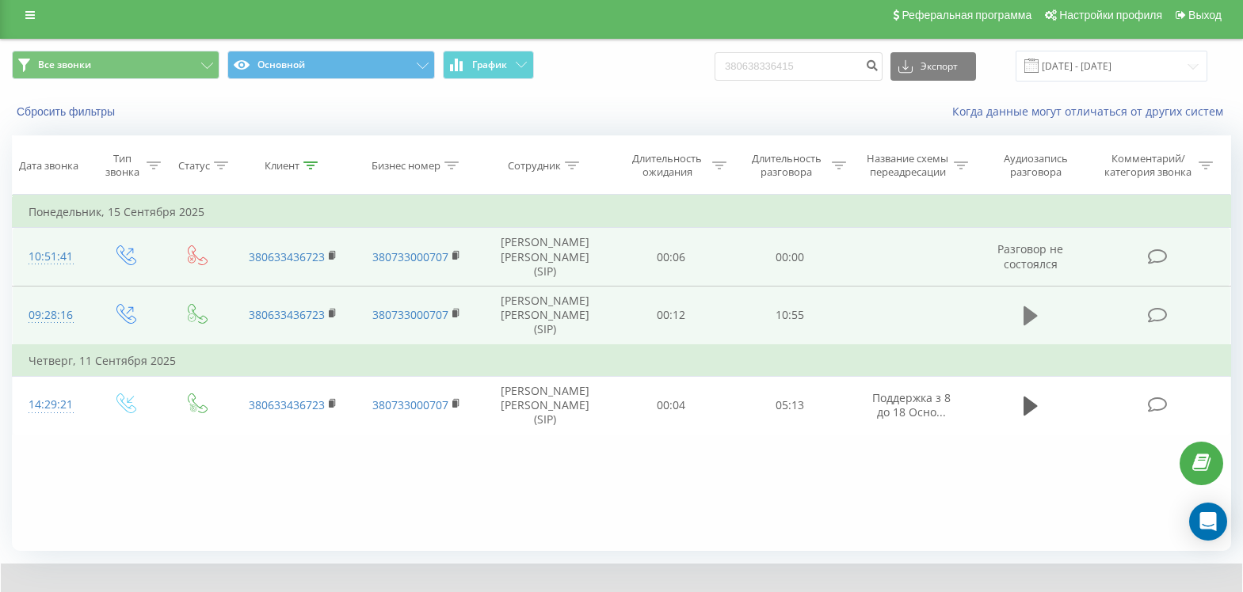
click at [1030, 313] on icon at bounding box center [1030, 316] width 14 height 19
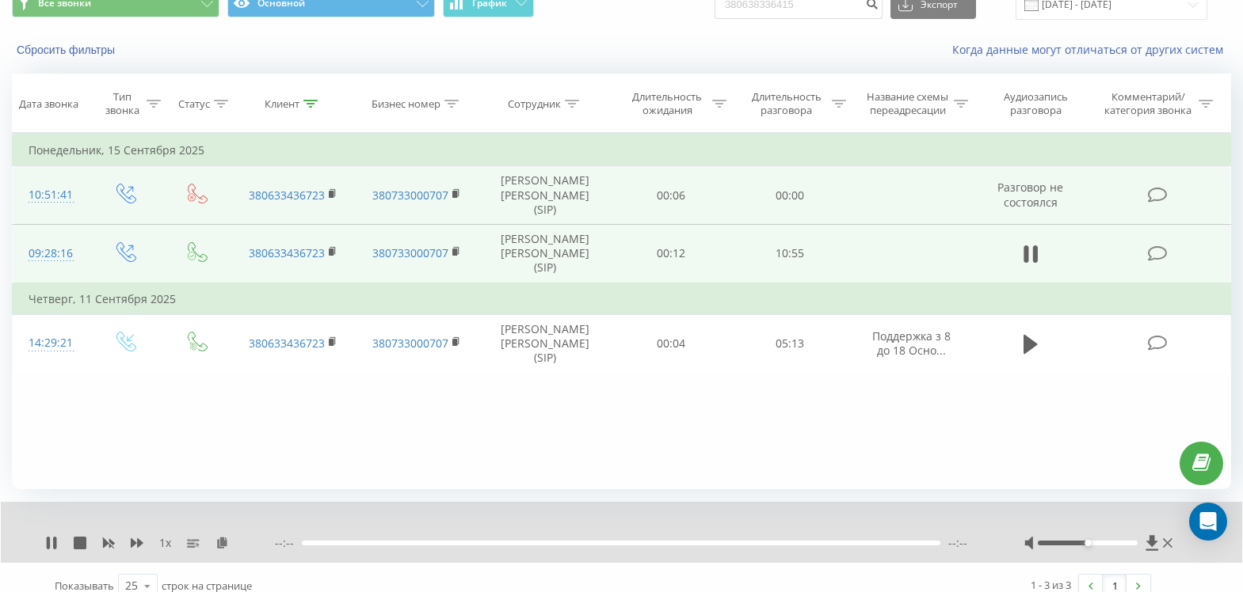
scroll to position [88, 0]
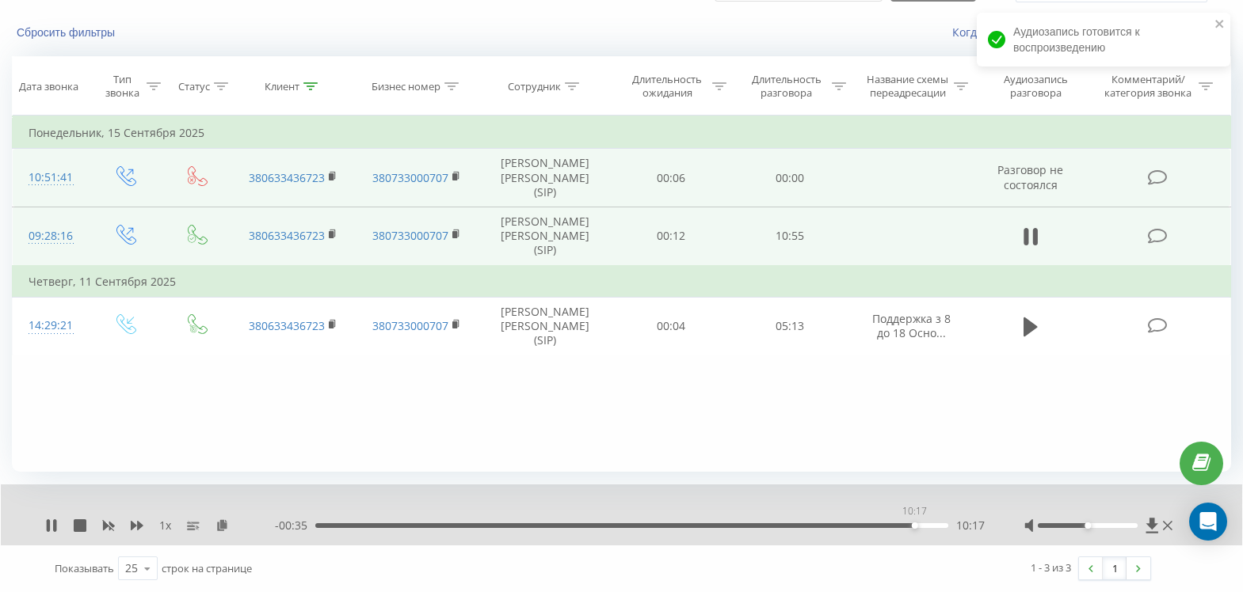
click at [914, 528] on div "10:17" at bounding box center [631, 526] width 633 height 5
click at [928, 529] on div "- 00:32 10:20 10:20" at bounding box center [630, 526] width 710 height 16
click at [930, 524] on div "10:21" at bounding box center [631, 526] width 633 height 5
click at [1170, 525] on icon at bounding box center [1168, 526] width 10 height 13
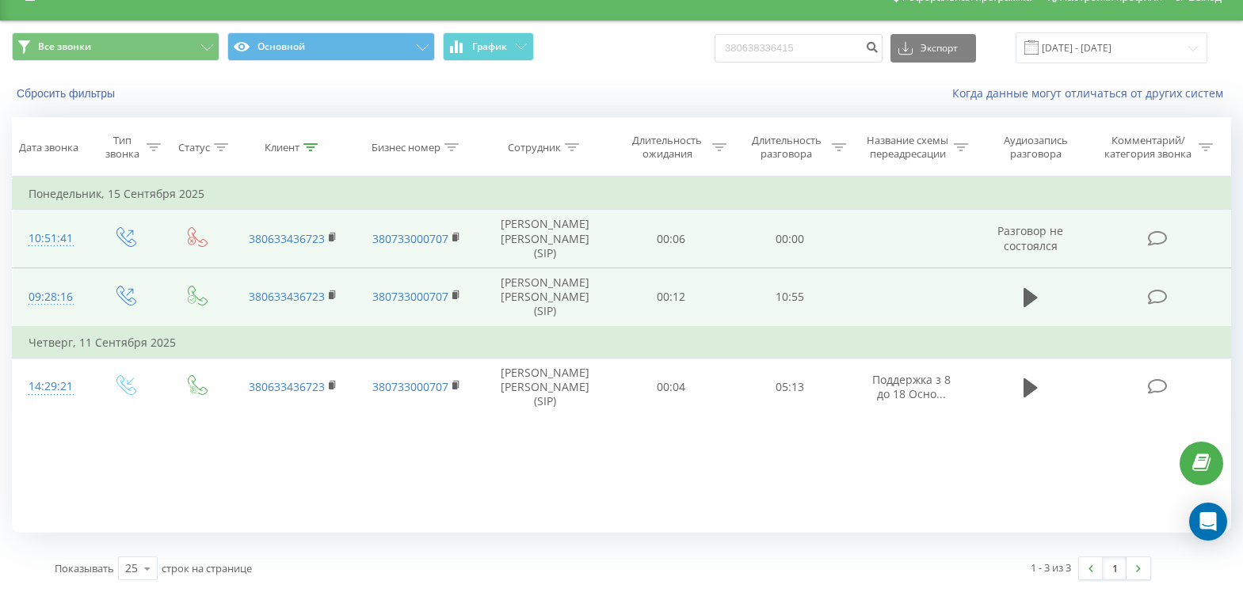
scroll to position [27, 0]
click at [315, 143] on icon at bounding box center [310, 147] width 14 height 8
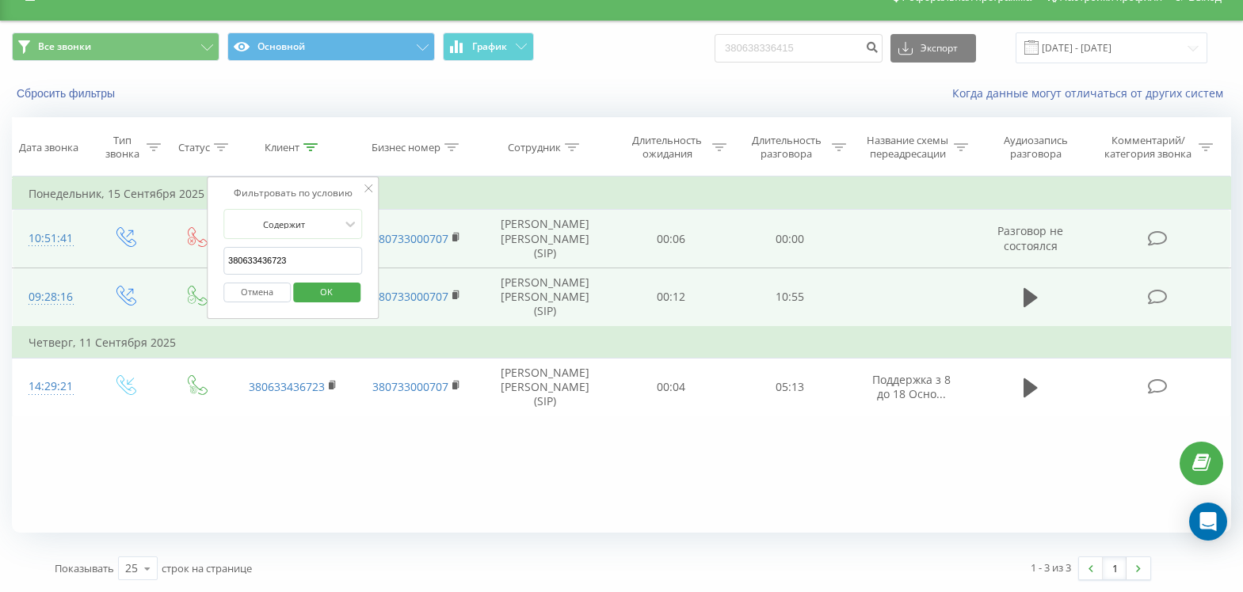
drag, startPoint x: 341, startPoint y: 258, endPoint x: 4, endPoint y: 276, distance: 337.9
click at [0, 276] on html "[DOMAIN_NAME] 380638336415 Проекты [DOMAIN_NAME] Дашборд Центр обращений Журнал…" at bounding box center [621, 269] width 1243 height 592
paste input "380969814458"
type input "380969814458"
click button "OK" at bounding box center [326, 293] width 67 height 20
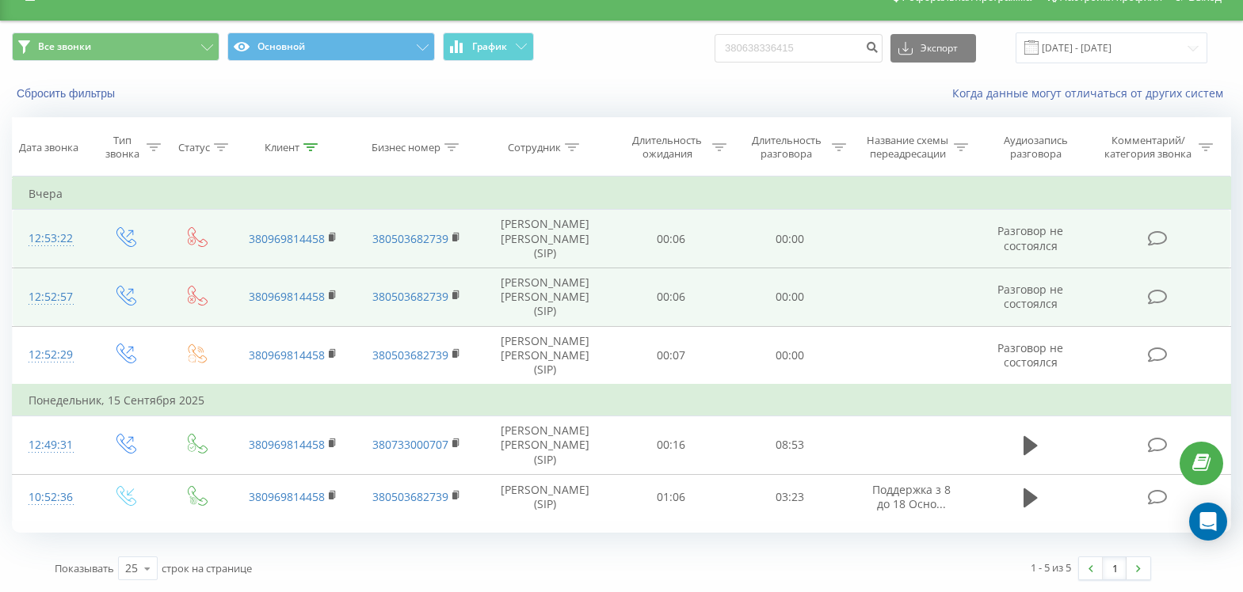
click at [666, 83] on div "Сбросить фильтры Когда данные могут отличаться от других систем" at bounding box center [621, 93] width 1241 height 38
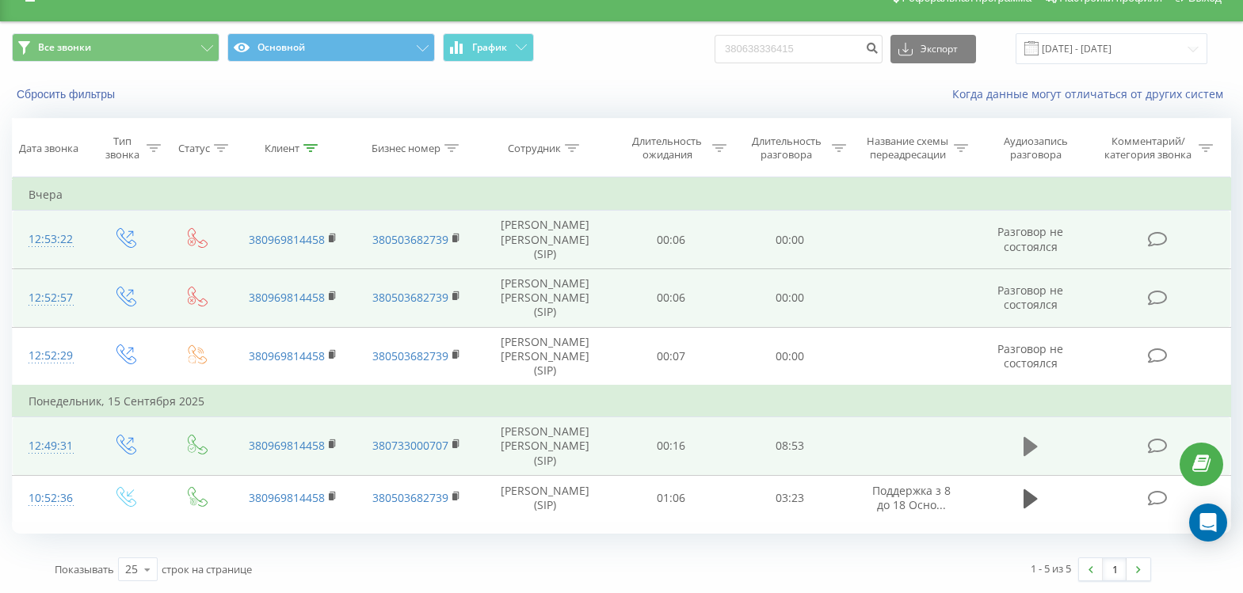
click at [1026, 442] on icon at bounding box center [1030, 446] width 14 height 19
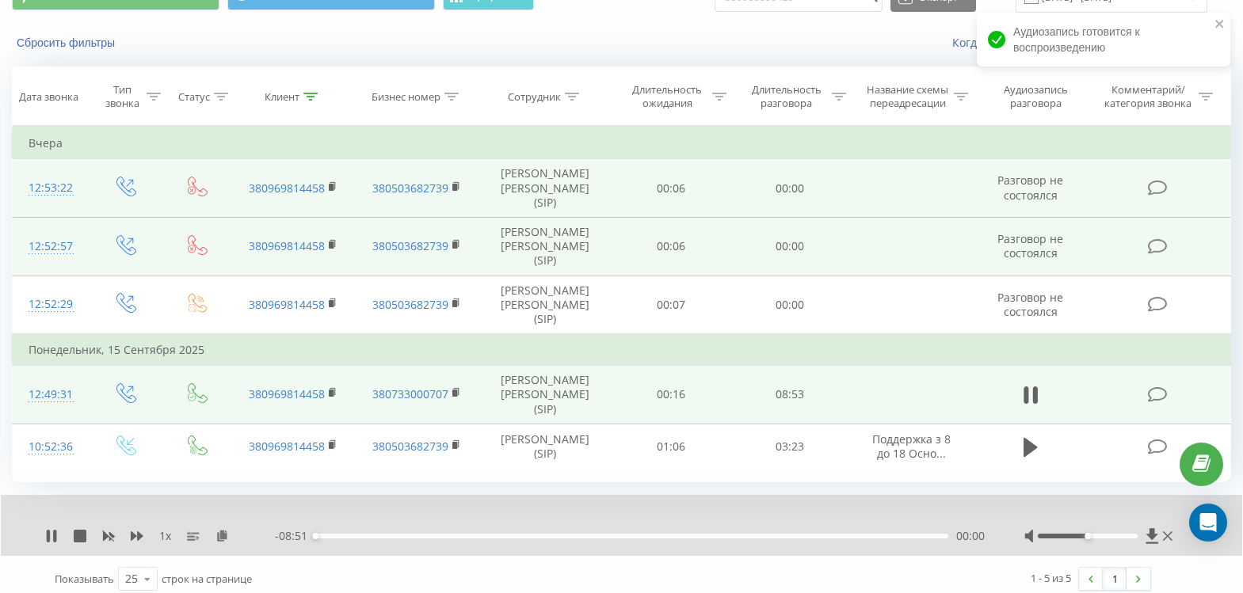
scroll to position [87, 0]
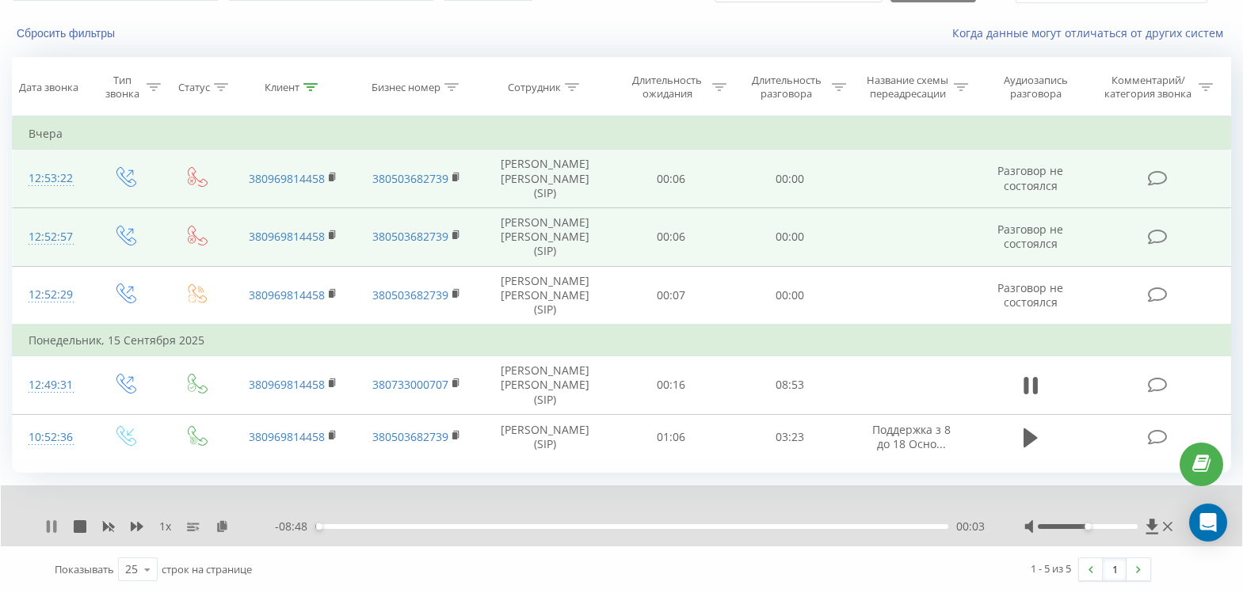
click at [48, 524] on icon at bounding box center [48, 526] width 3 height 13
click at [227, 527] on icon at bounding box center [221, 525] width 13 height 11
click at [867, 526] on div "00:03" at bounding box center [631, 526] width 633 height 5
click at [51, 528] on icon at bounding box center [52, 526] width 10 height 13
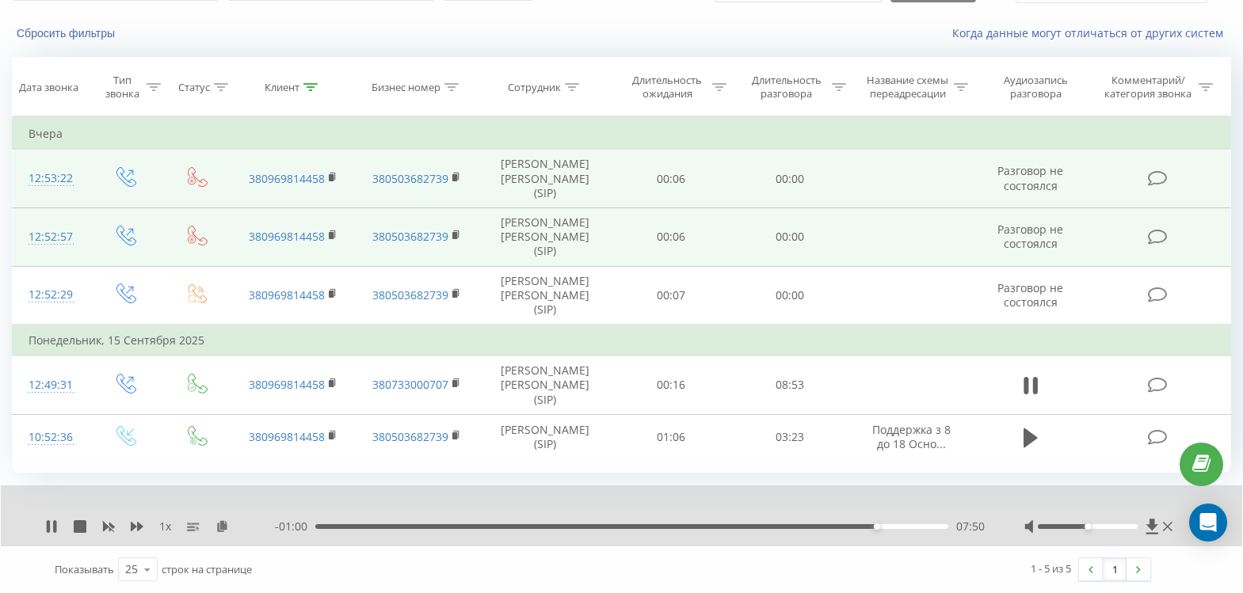
click at [889, 528] on div "07:50" at bounding box center [631, 526] width 633 height 5
click at [897, 528] on div "08:03" at bounding box center [631, 526] width 633 height 5
click at [912, 529] on div "08:12" at bounding box center [631, 526] width 633 height 5
click at [923, 528] on div "08:21" at bounding box center [631, 526] width 633 height 5
click at [779, 524] on div "- 00:19 08:31 08:31" at bounding box center [630, 527] width 710 height 16
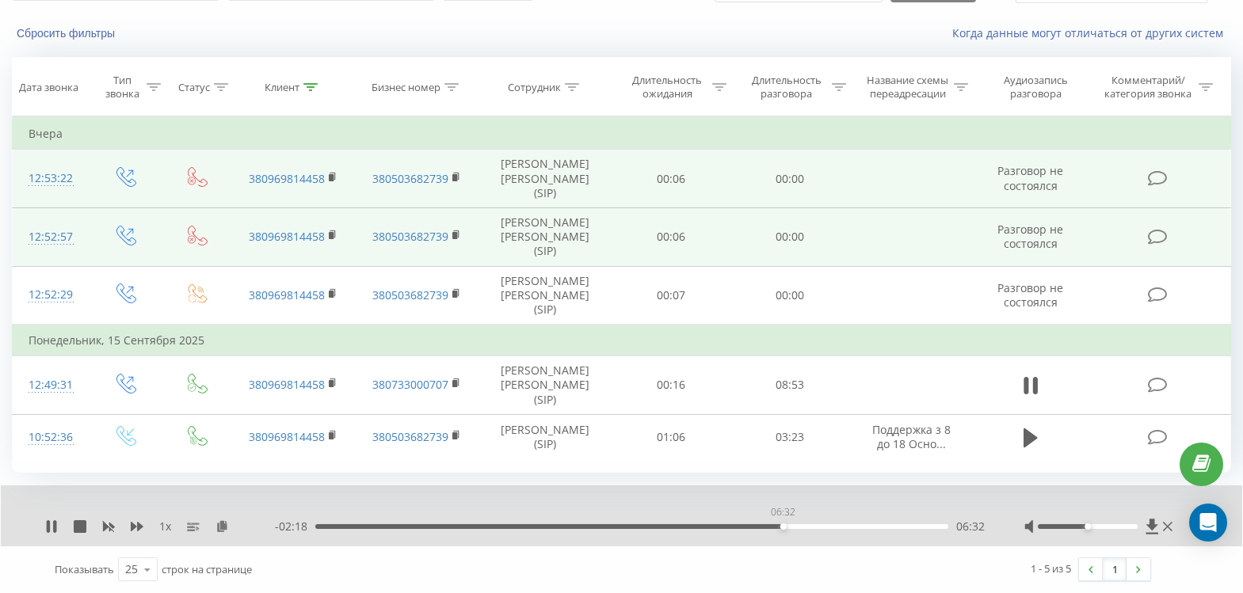
click at [783, 528] on div "06:32" at bounding box center [631, 526] width 633 height 5
click at [812, 529] on div "06:47" at bounding box center [631, 526] width 633 height 5
click at [820, 528] on div "06:57" at bounding box center [631, 526] width 633 height 5
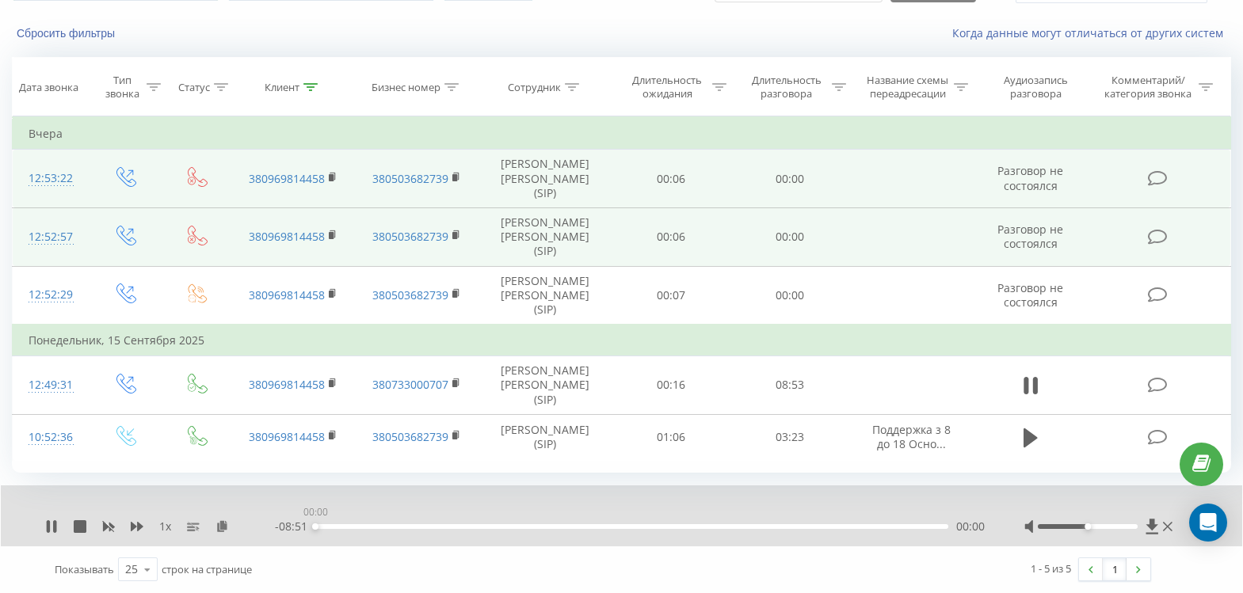
click at [828, 526] on div "00:00" at bounding box center [631, 526] width 633 height 5
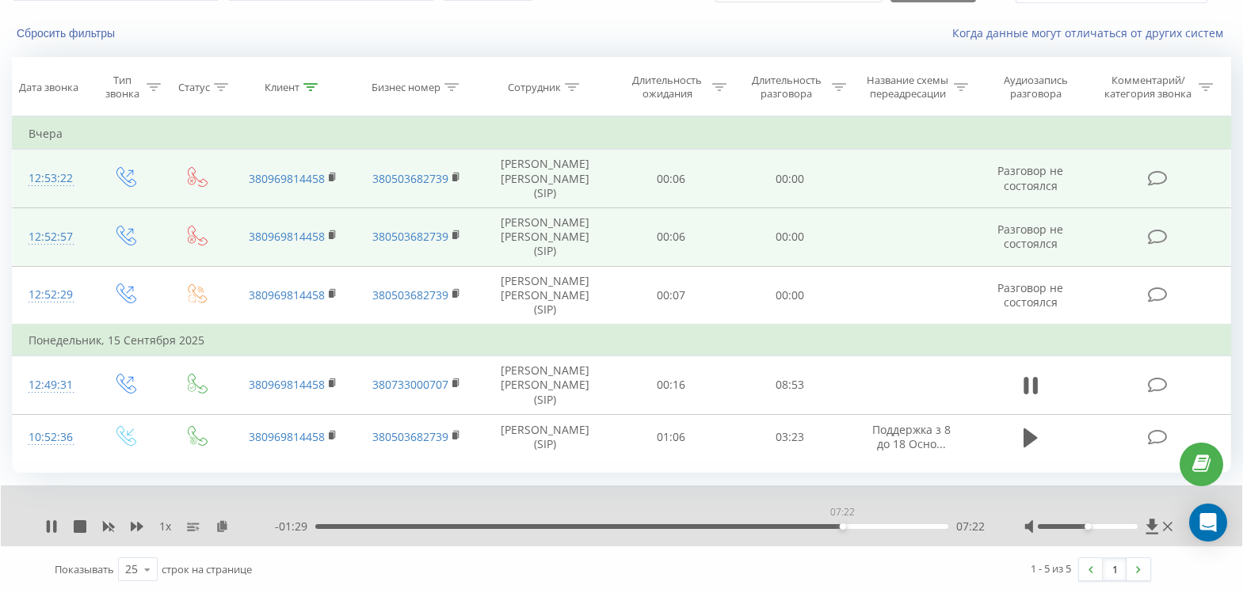
click at [842, 527] on div "07:22" at bounding box center [631, 526] width 633 height 5
click at [850, 527] on div "07:28" at bounding box center [631, 526] width 633 height 5
click at [857, 529] on div "07:34" at bounding box center [631, 526] width 633 height 5
click at [57, 528] on icon at bounding box center [51, 526] width 13 height 13
